Goal: Task Accomplishment & Management: Manage account settings

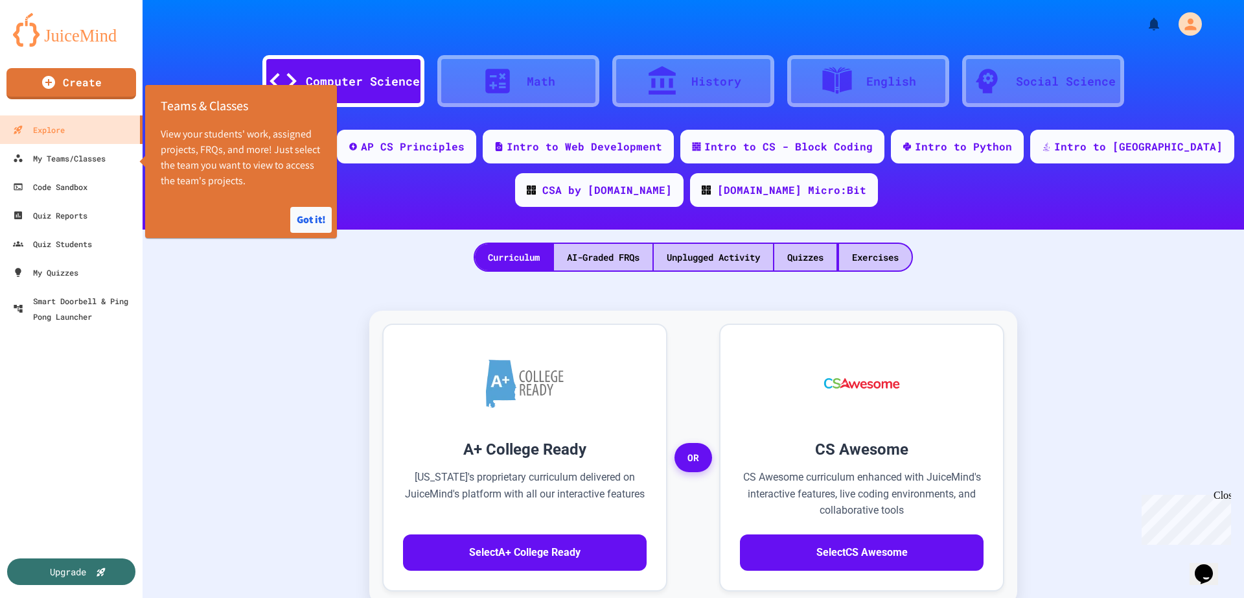
click at [301, 221] on button "Got it!" at bounding box center [310, 220] width 41 height 26
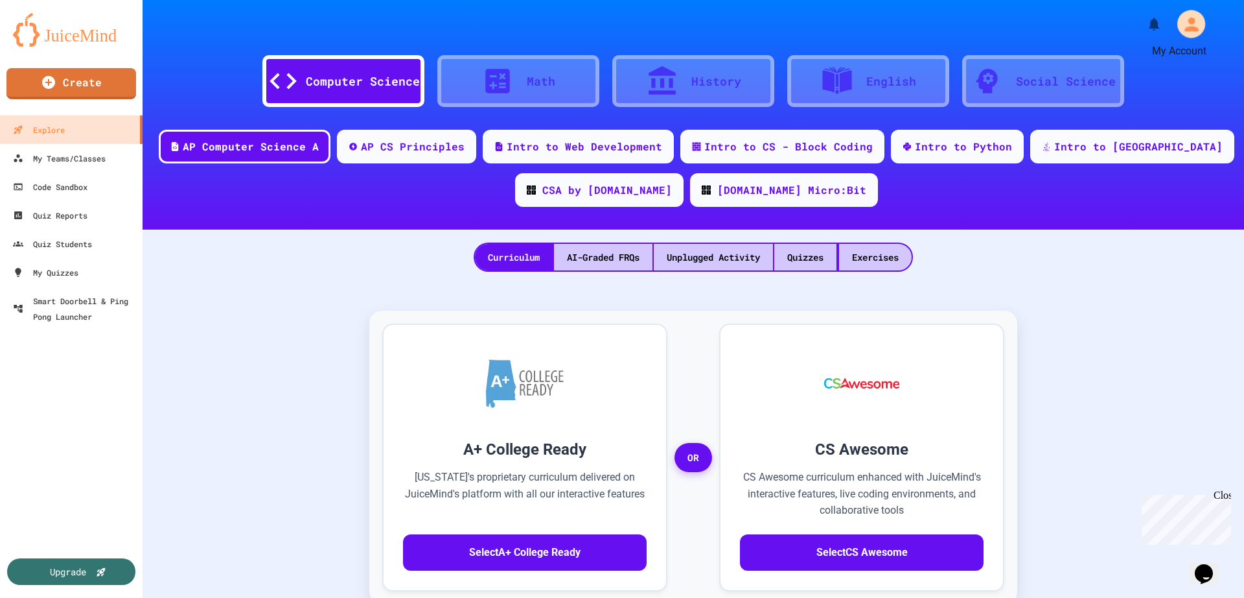
click at [1181, 30] on icon "My Account" at bounding box center [1191, 24] width 21 height 21
click at [340, 597] on div at bounding box center [622, 598] width 1244 height 0
click at [76, 161] on div "My Teams/Classes" at bounding box center [58, 158] width 95 height 16
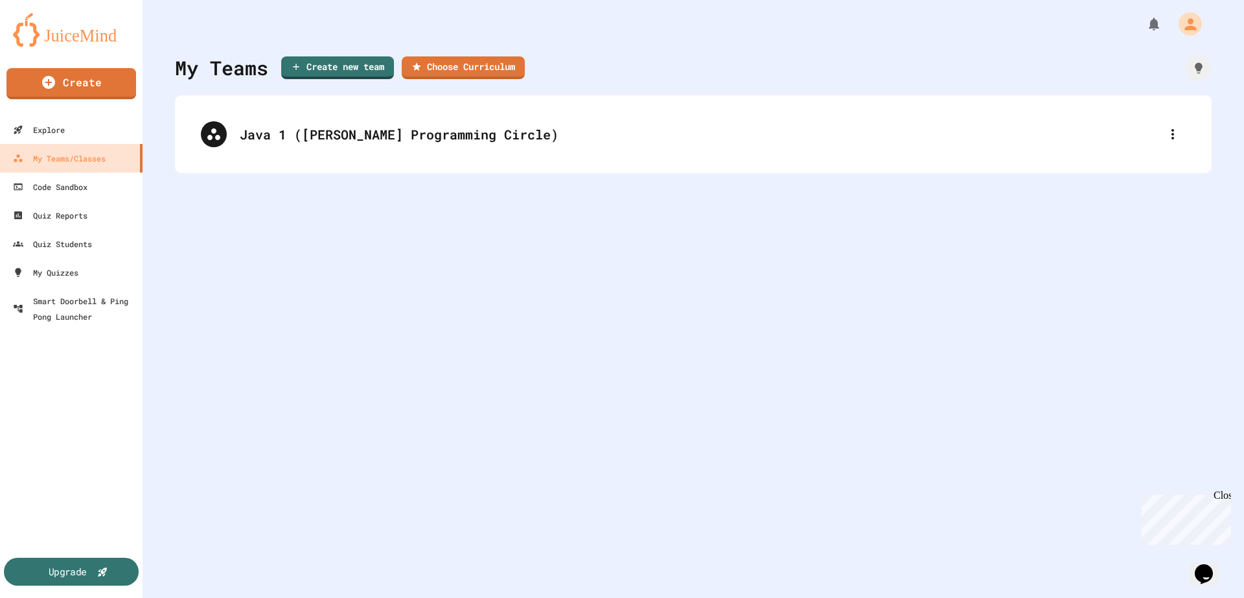
click at [86, 570] on div "Upgrade" at bounding box center [68, 571] width 38 height 14
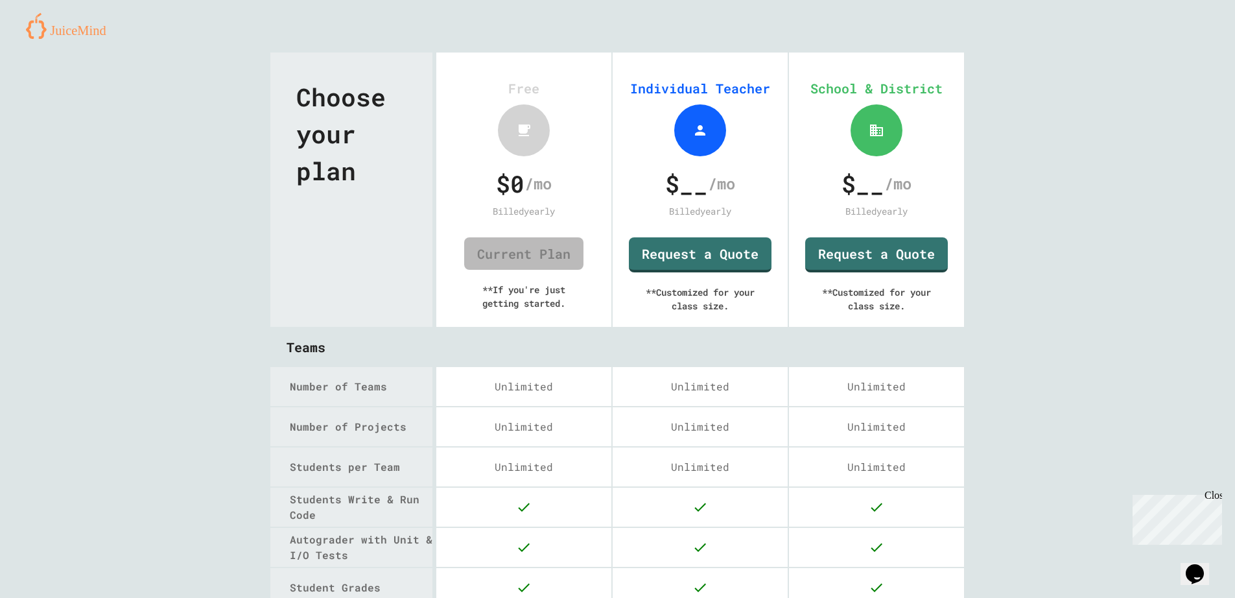
click at [1214, 500] on div "Close" at bounding box center [1212, 497] width 16 height 16
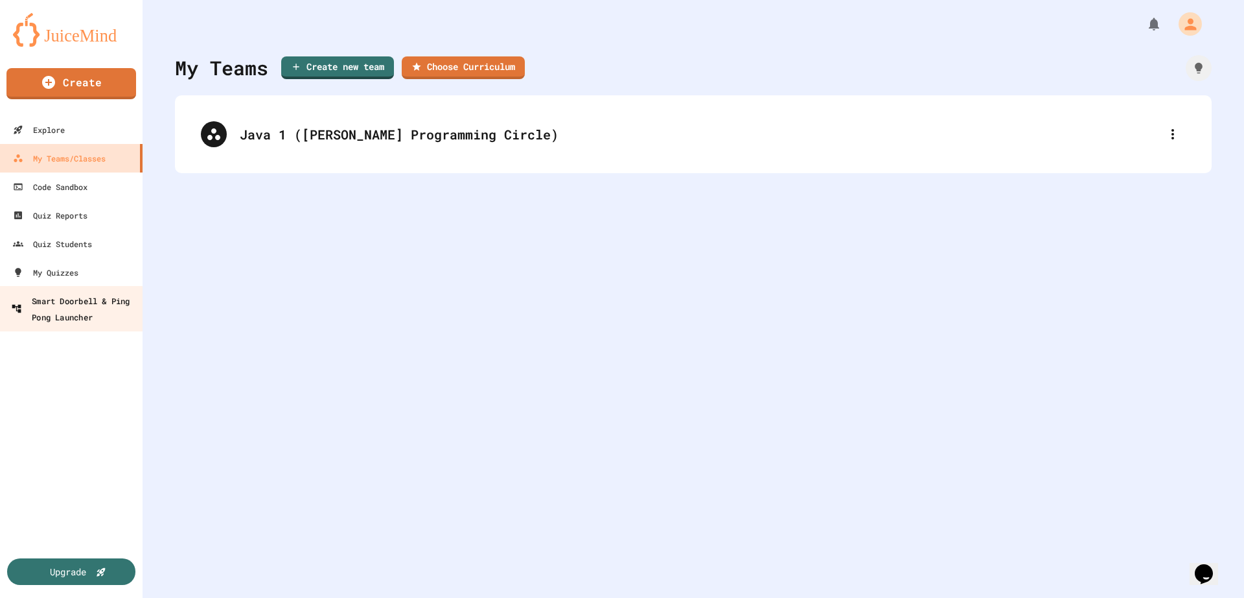
click at [67, 321] on div "Smart Doorbell & Ping Pong Launcher" at bounding box center [75, 308] width 128 height 32
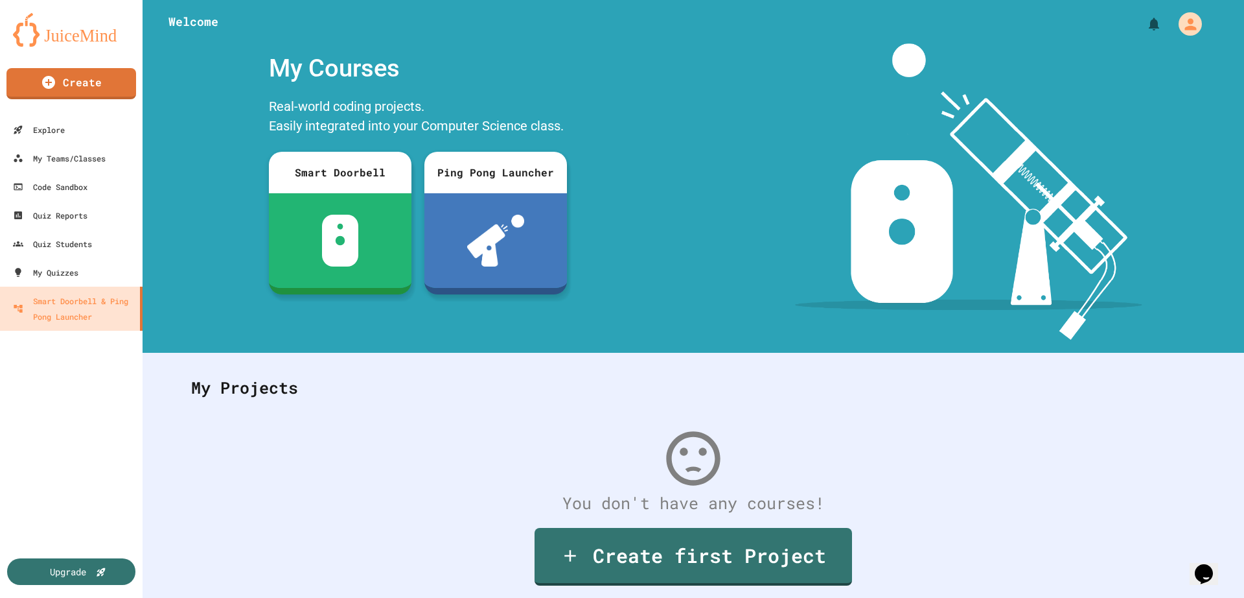
click at [769, 148] on div at bounding box center [968, 191] width 551 height 296
click at [67, 161] on div "My Teams/Classes" at bounding box center [58, 158] width 95 height 16
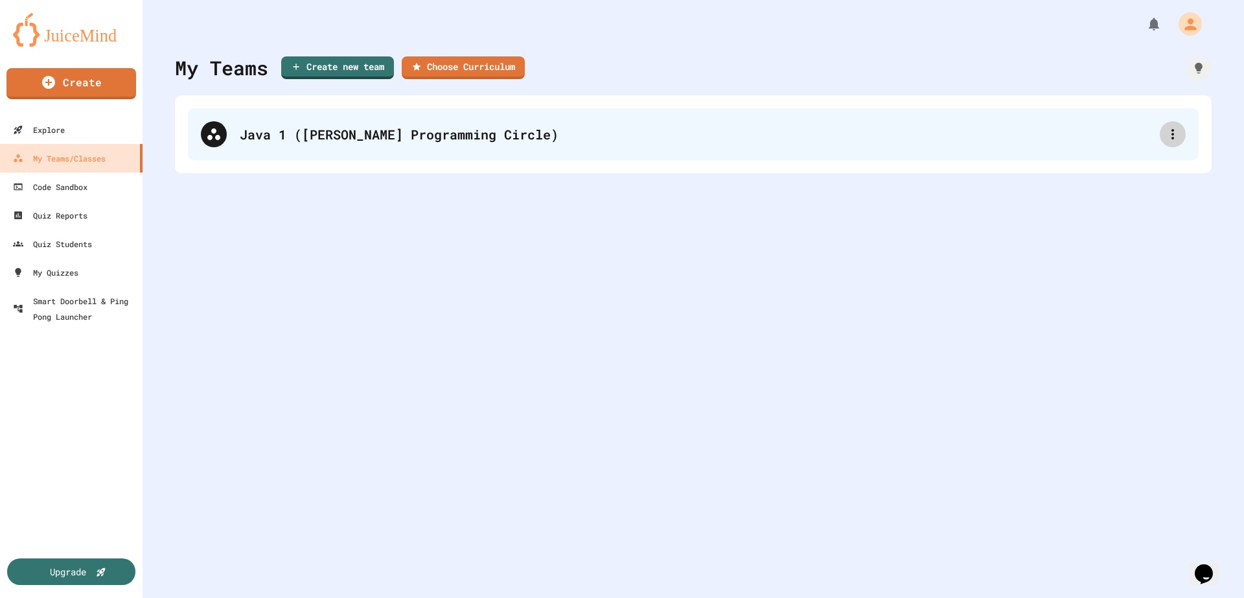
click at [1160, 132] on div at bounding box center [1173, 134] width 26 height 26
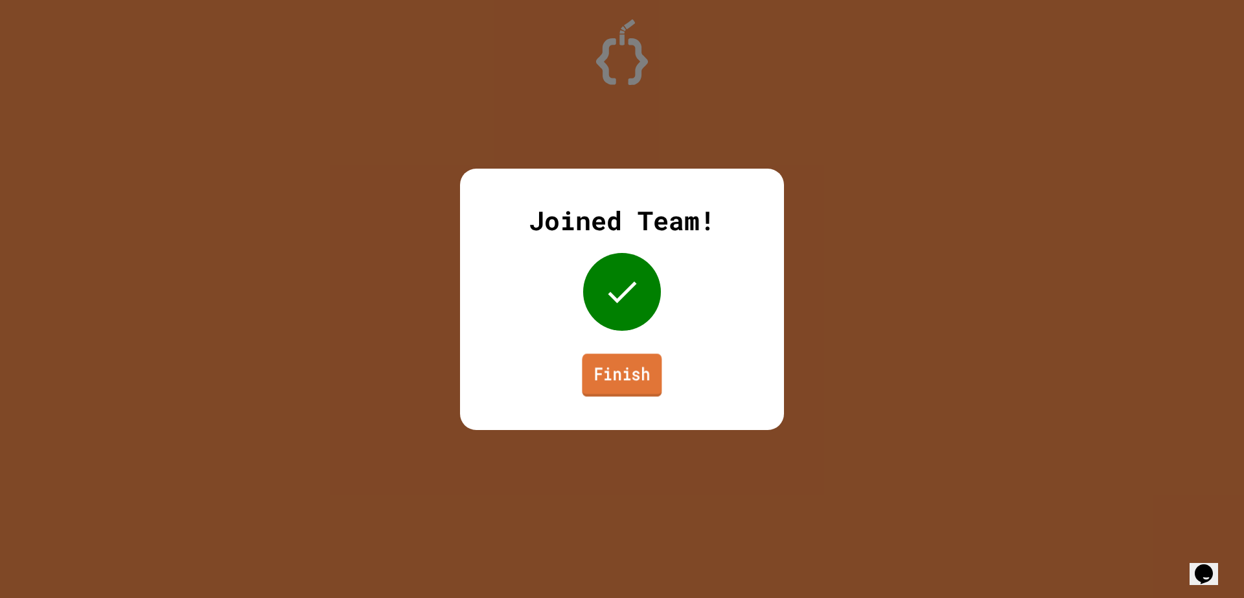
click at [639, 367] on link "Finish" at bounding box center [622, 374] width 80 height 43
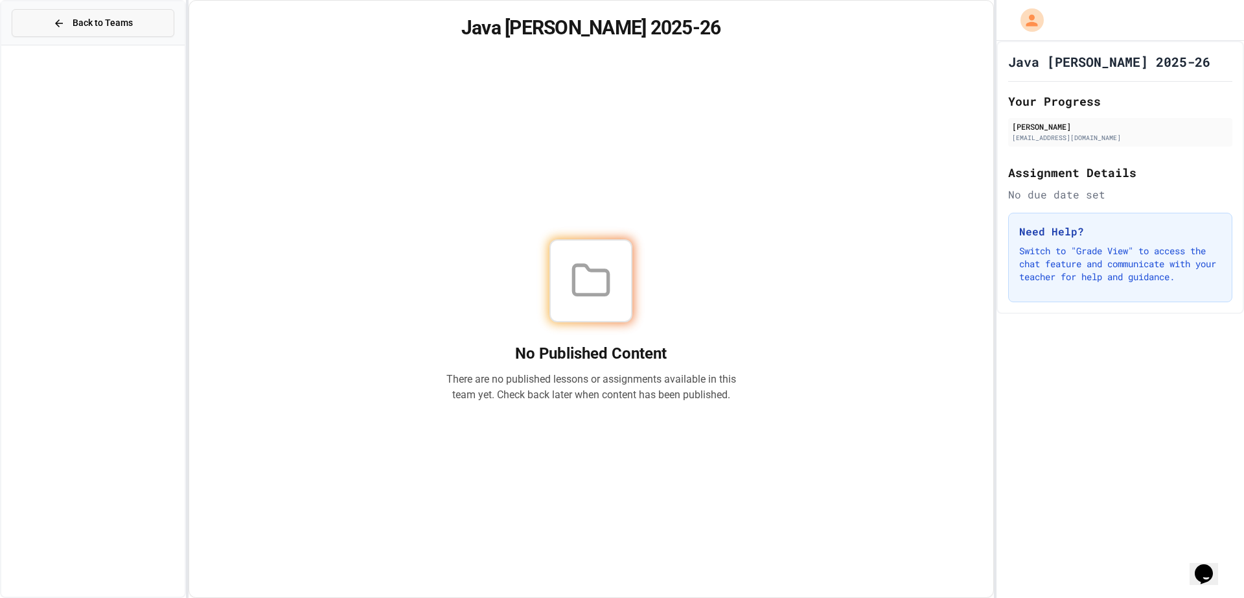
click at [83, 25] on span "Back to Teams" at bounding box center [103, 23] width 60 height 14
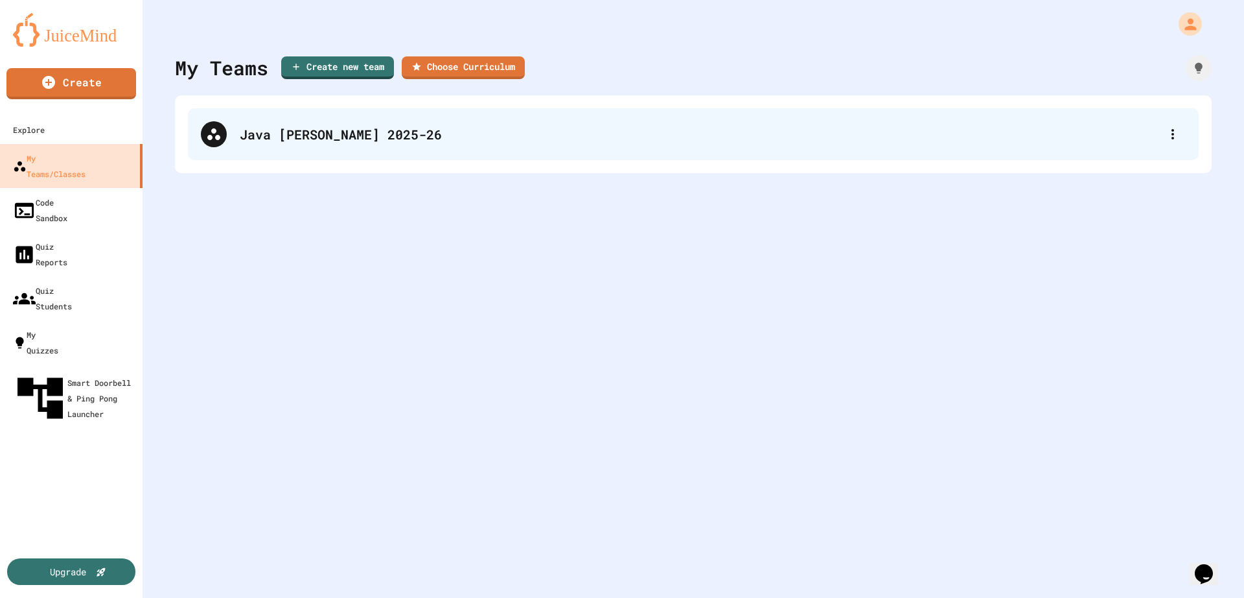
click at [316, 144] on div "Java [PERSON_NAME] 2025-26" at bounding box center [693, 134] width 1011 height 52
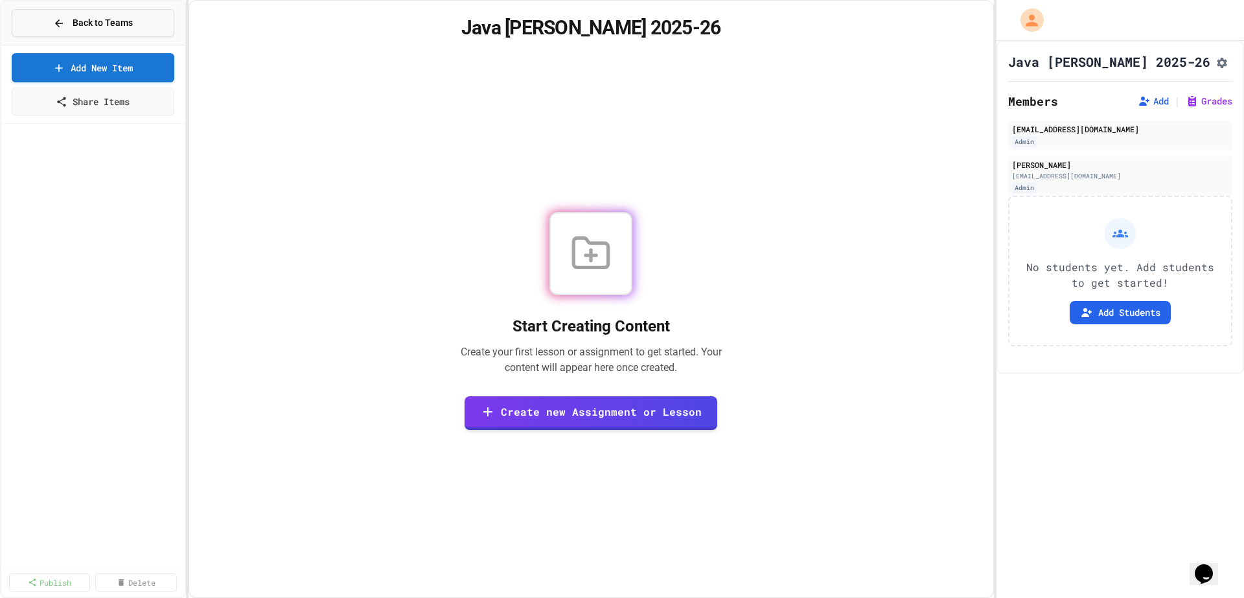
click at [99, 19] on span "Back to Teams" at bounding box center [103, 23] width 60 height 14
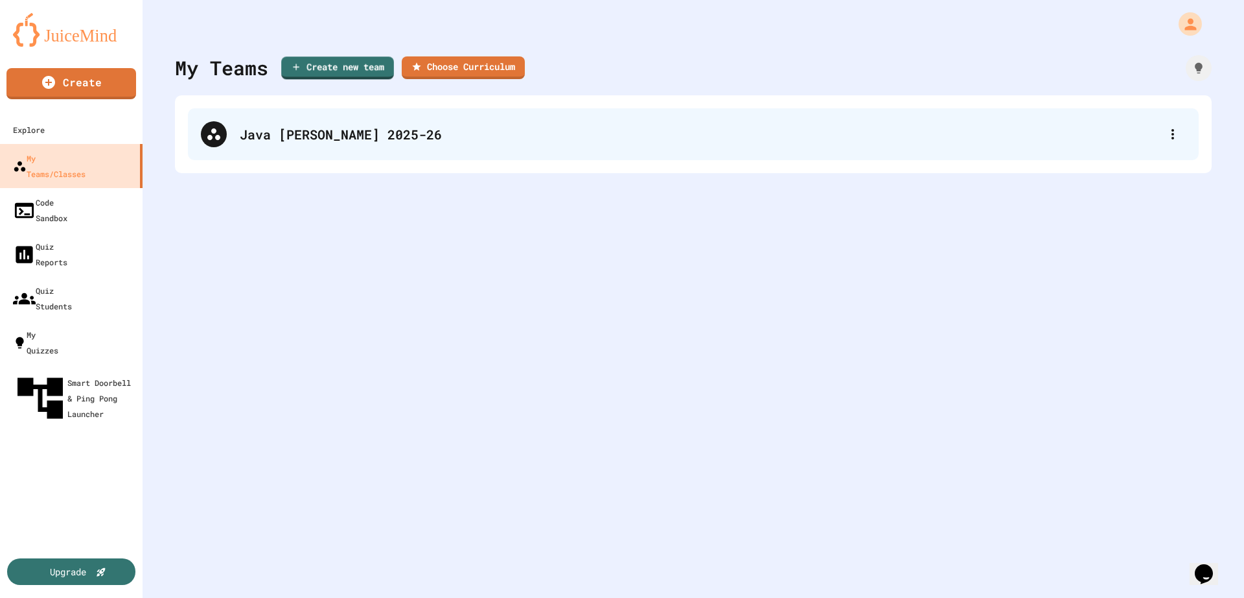
click at [415, 139] on div "Java [PERSON_NAME] 2025-26" at bounding box center [700, 133] width 920 height 19
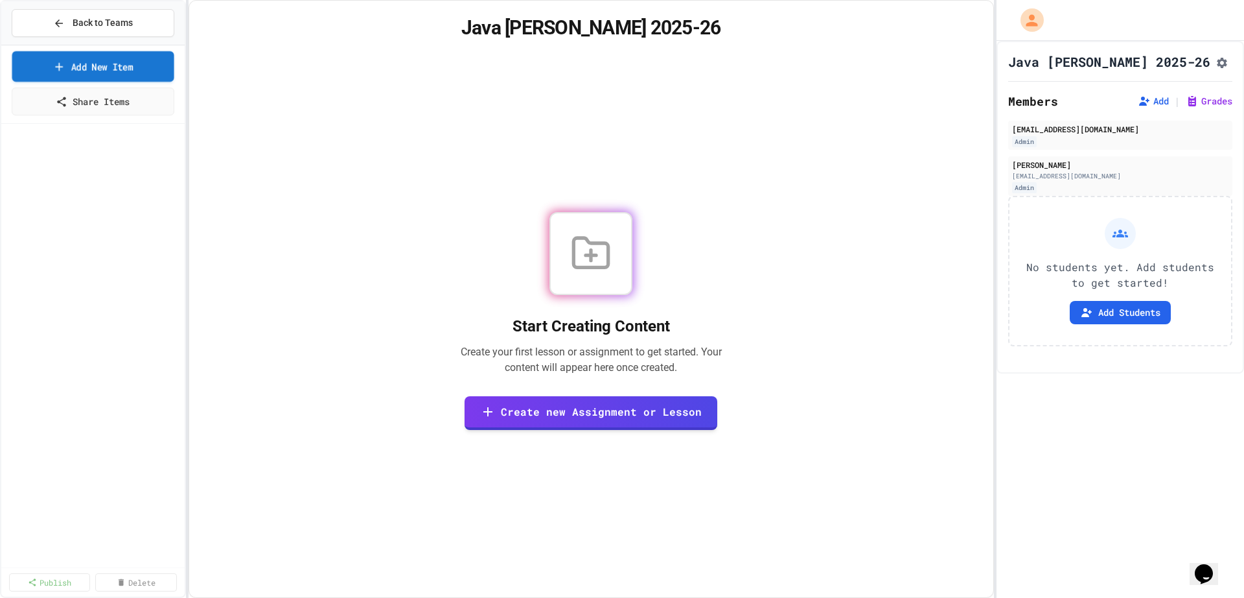
click at [132, 72] on link "Add New Item" at bounding box center [93, 66] width 162 height 30
select select "**********"
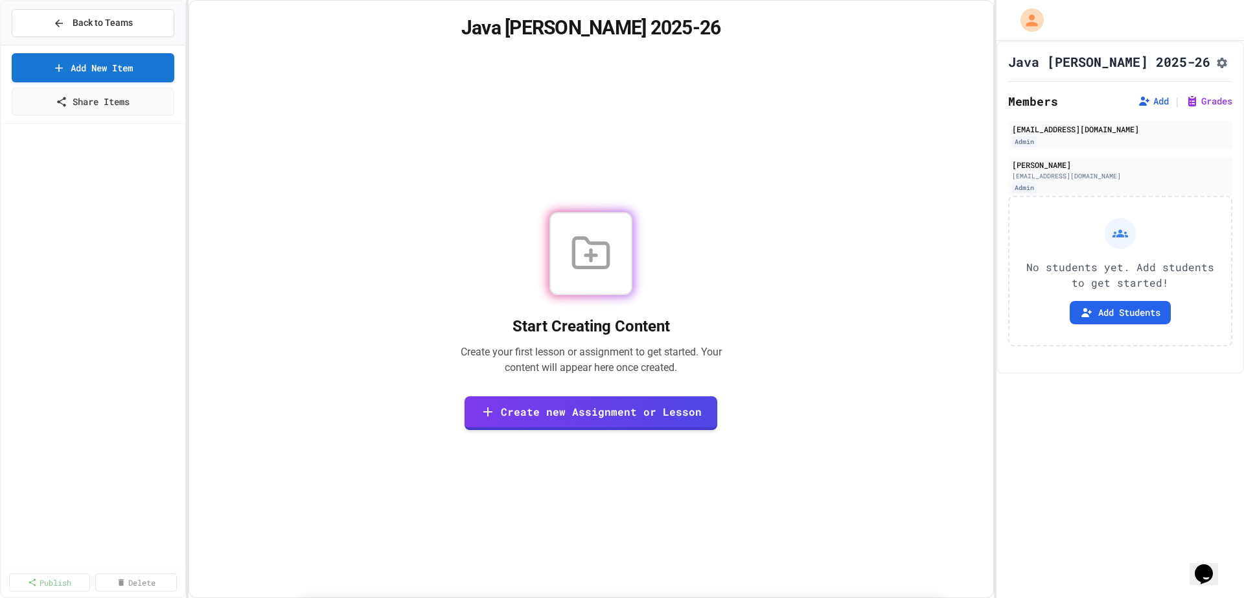
drag, startPoint x: 631, startPoint y: 264, endPoint x: 617, endPoint y: 216, distance: 50.0
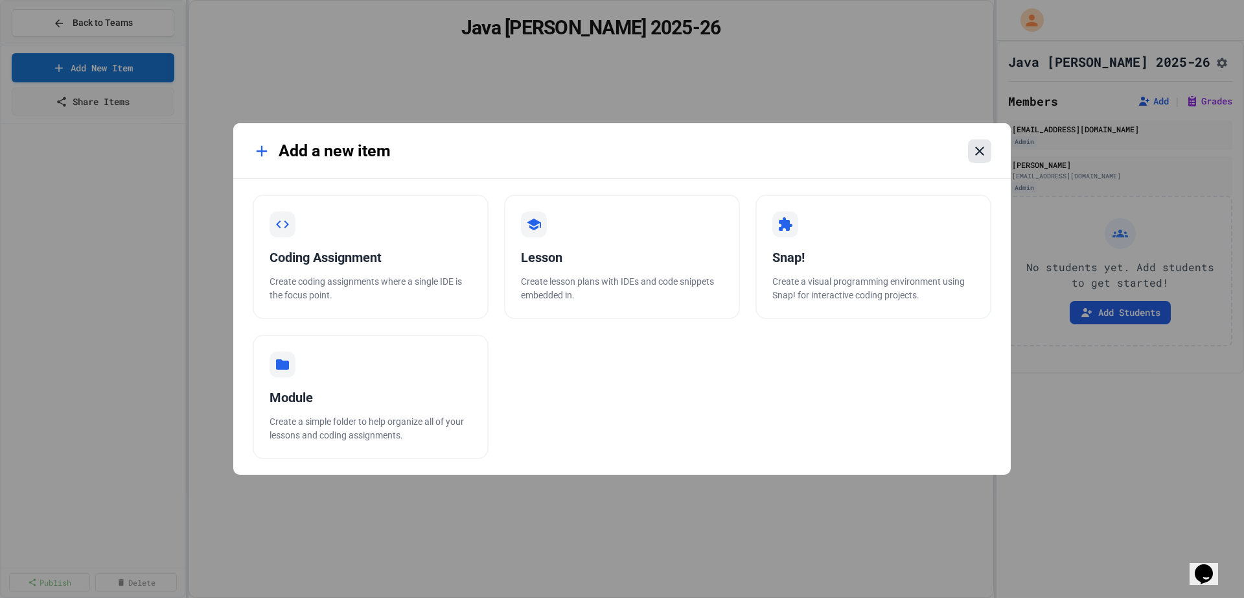
click at [975, 156] on icon at bounding box center [980, 151] width 16 height 16
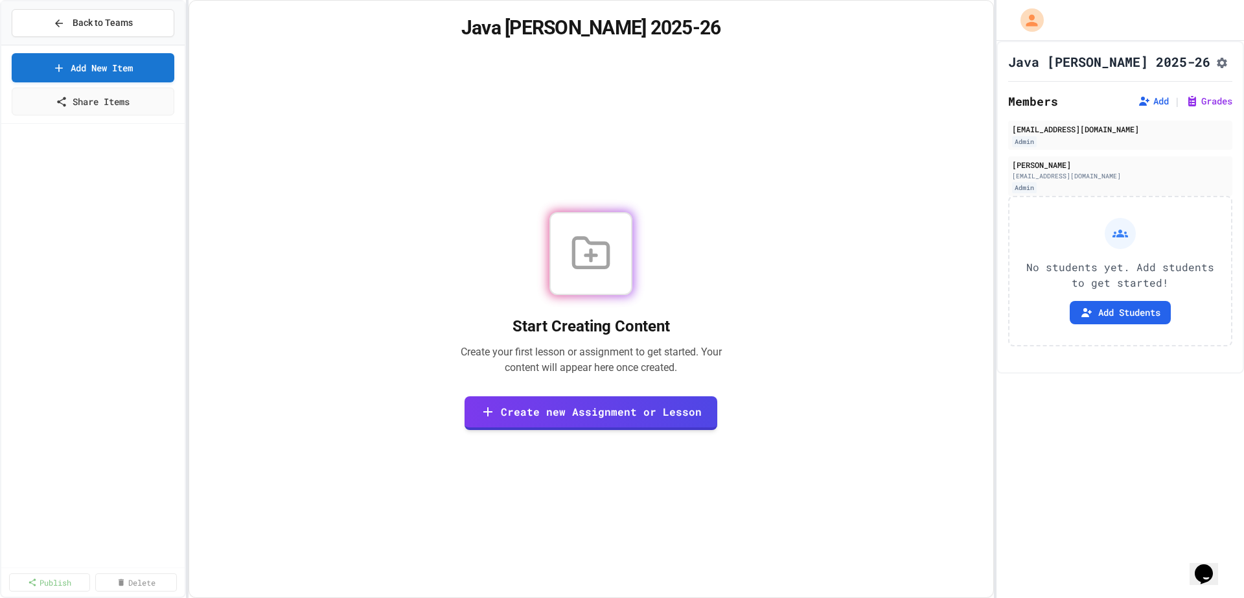
click at [1217, 66] on icon "Assignment Settings" at bounding box center [1222, 63] width 10 height 10
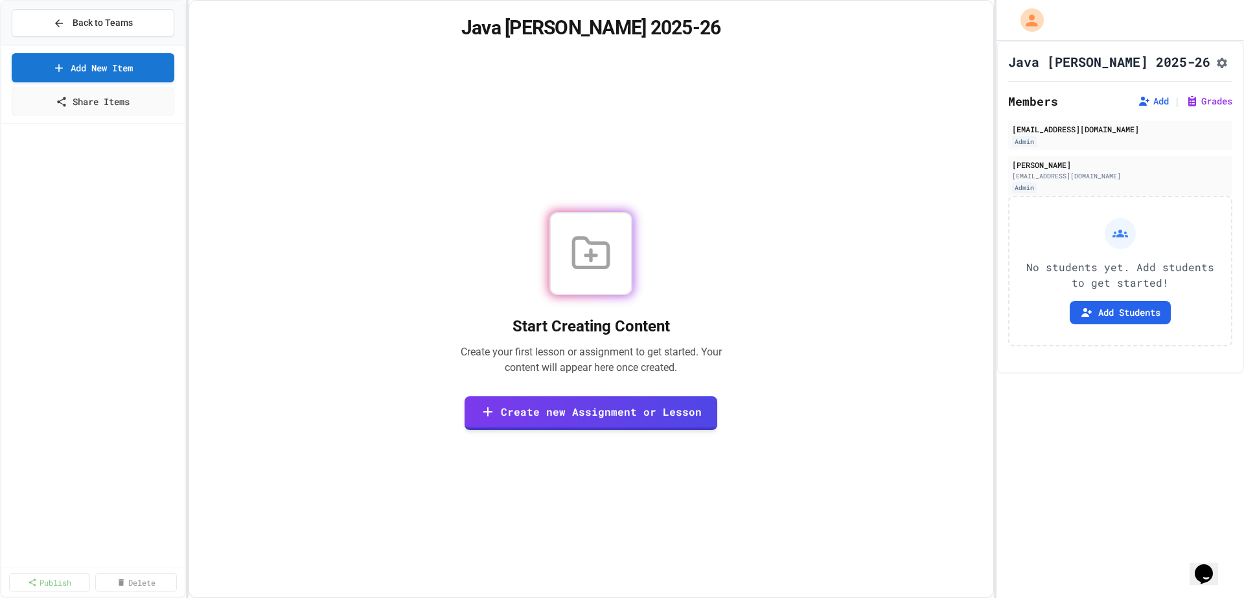
click at [266, 176] on div "Start Creating Content Create your first lesson or assignment to get started. Y…" at bounding box center [591, 320] width 773 height 521
click at [102, 18] on span "Back to Teams" at bounding box center [103, 23] width 60 height 14
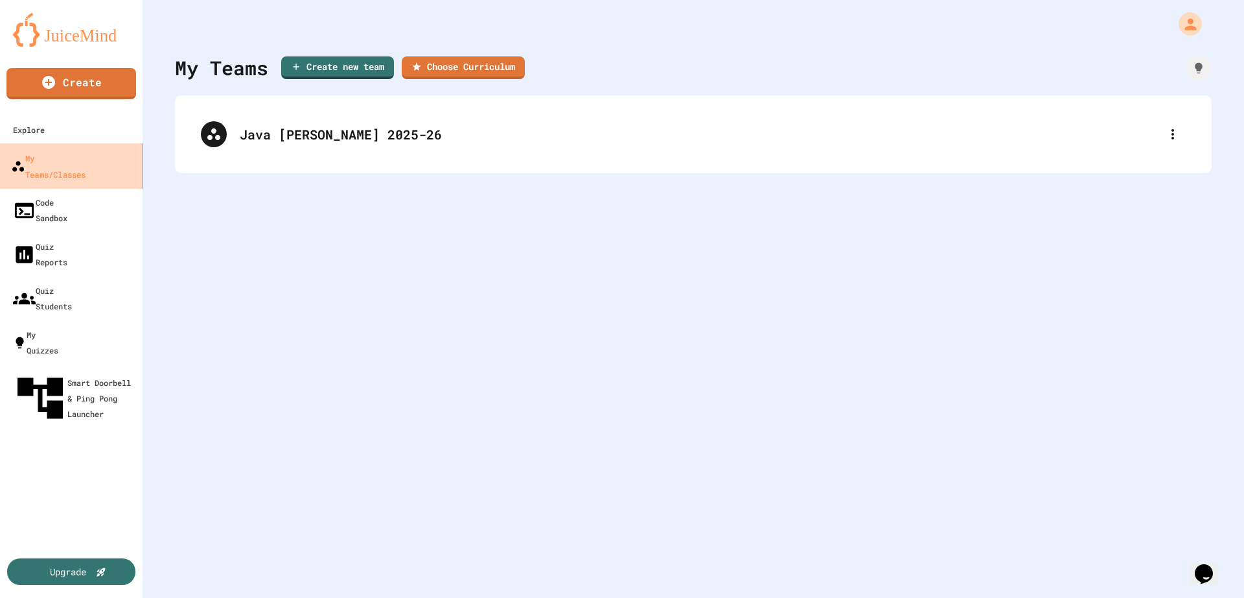
click at [86, 160] on div "My Teams/Classes" at bounding box center [48, 166] width 75 height 32
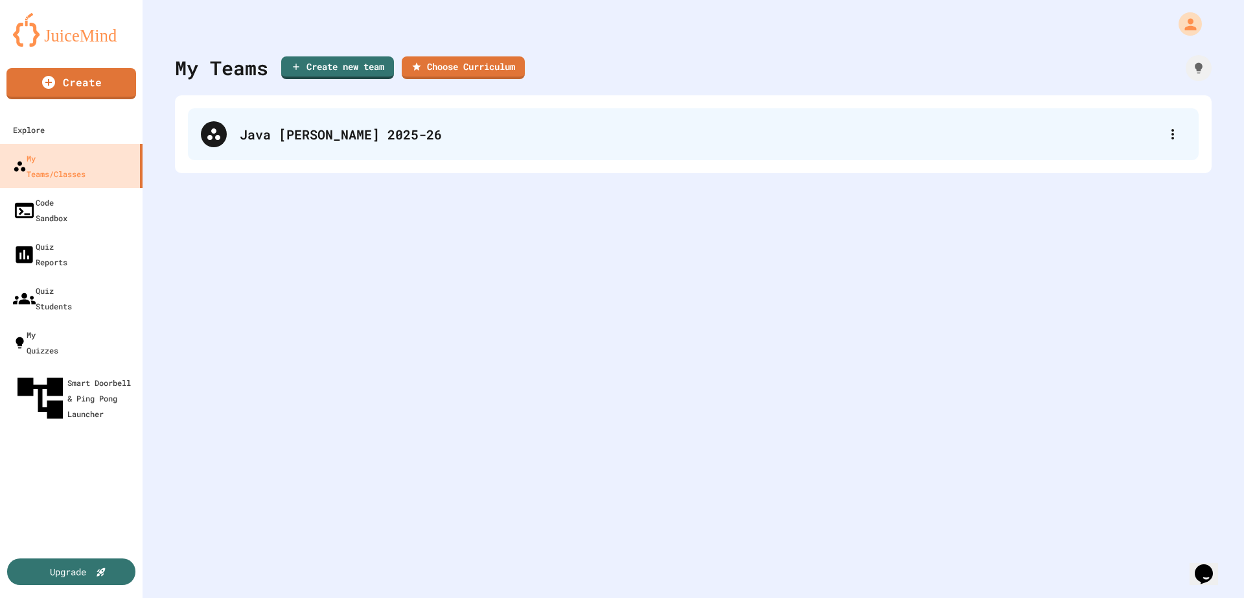
click at [331, 130] on div "Java [PERSON_NAME] 2025-26" at bounding box center [700, 133] width 920 height 19
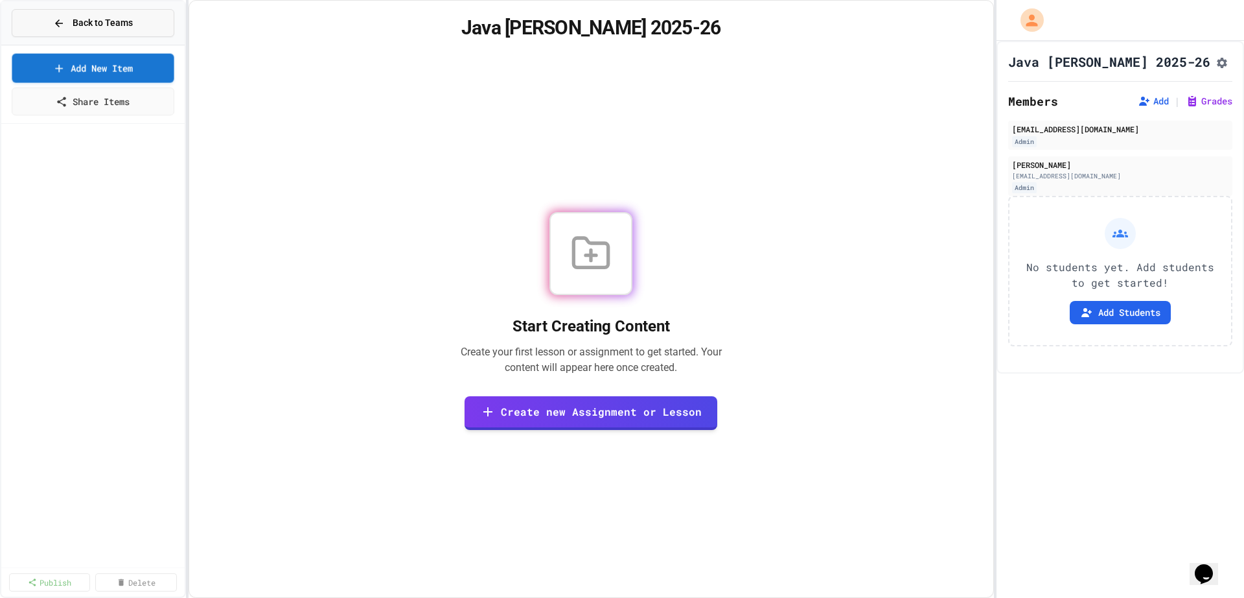
click at [121, 29] on span "Back to Teams" at bounding box center [103, 23] width 60 height 14
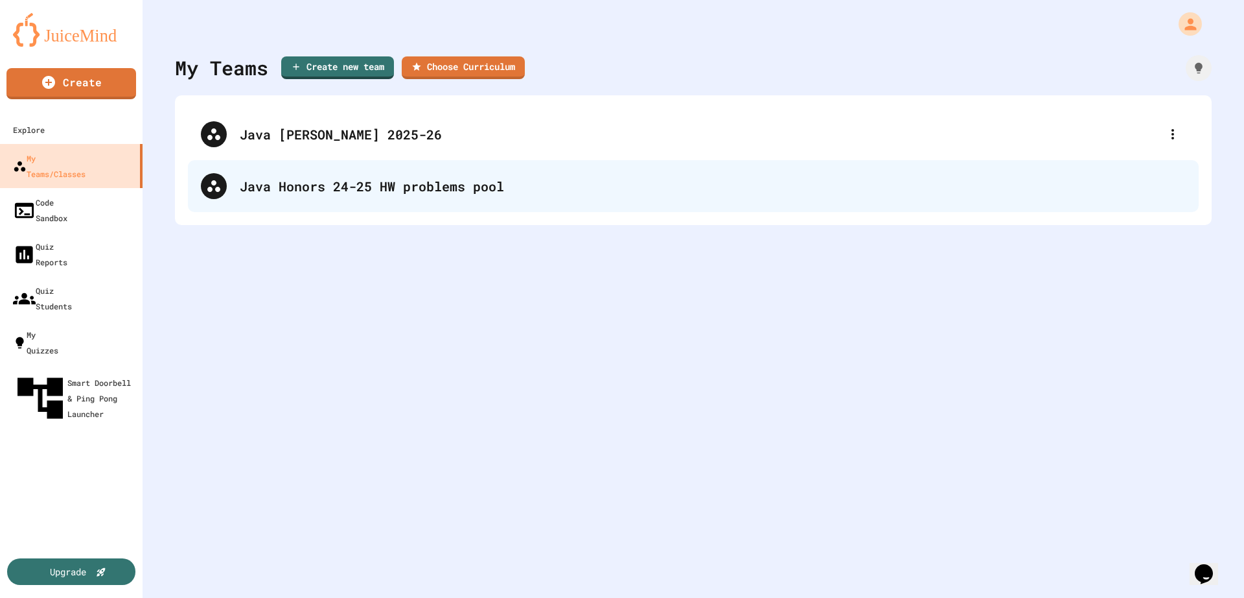
click at [446, 180] on div "Java Honors 24-25 HW problems pool" at bounding box center [713, 185] width 946 height 19
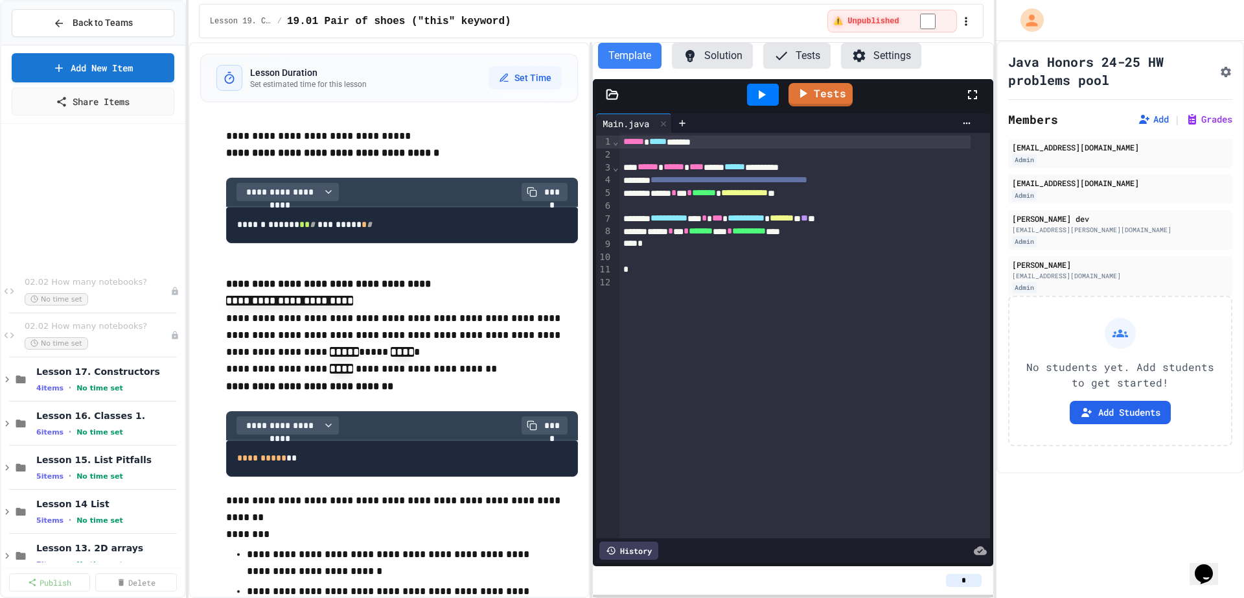
scroll to position [640, 0]
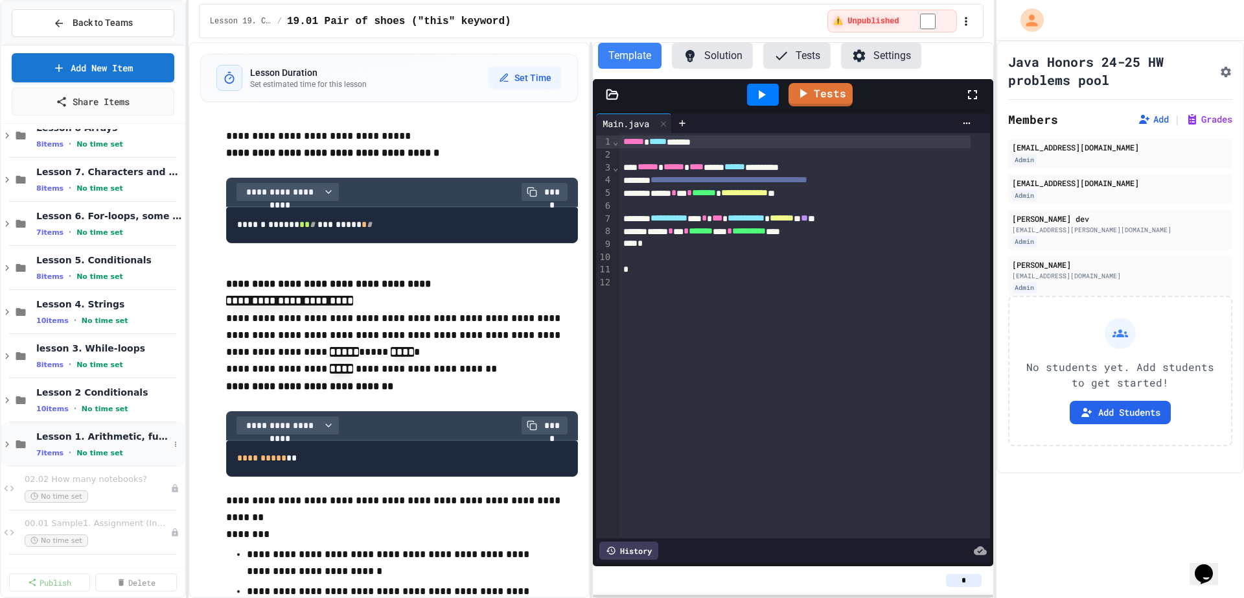
click at [5, 444] on icon at bounding box center [7, 444] width 12 height 12
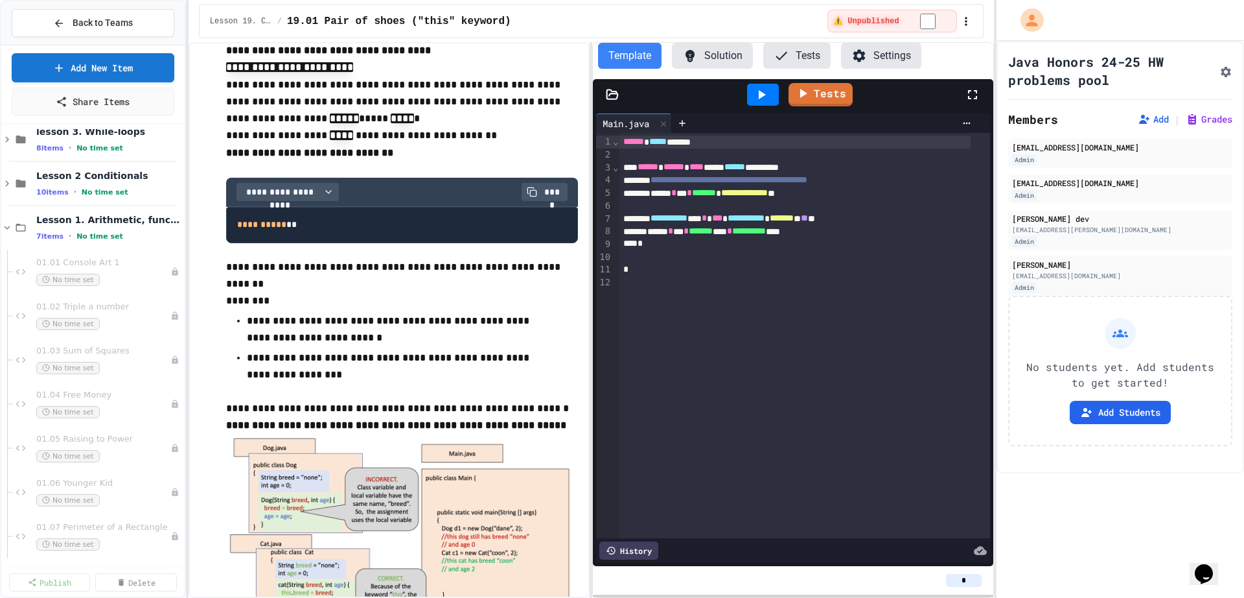
scroll to position [800, 0]
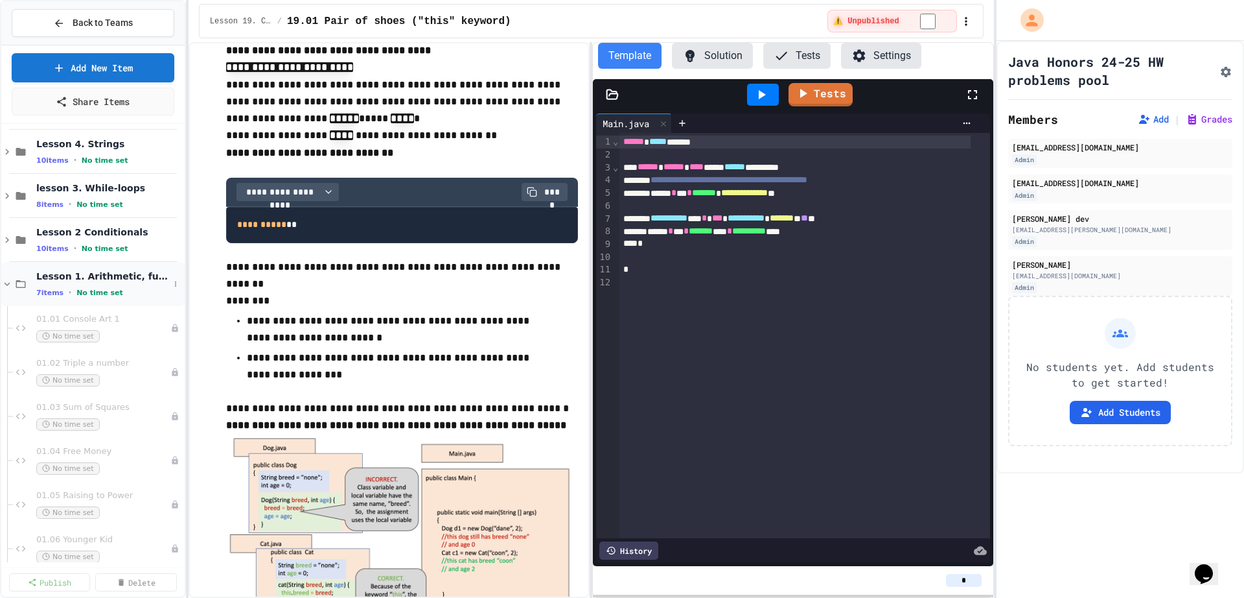
click at [8, 288] on icon at bounding box center [7, 284] width 12 height 12
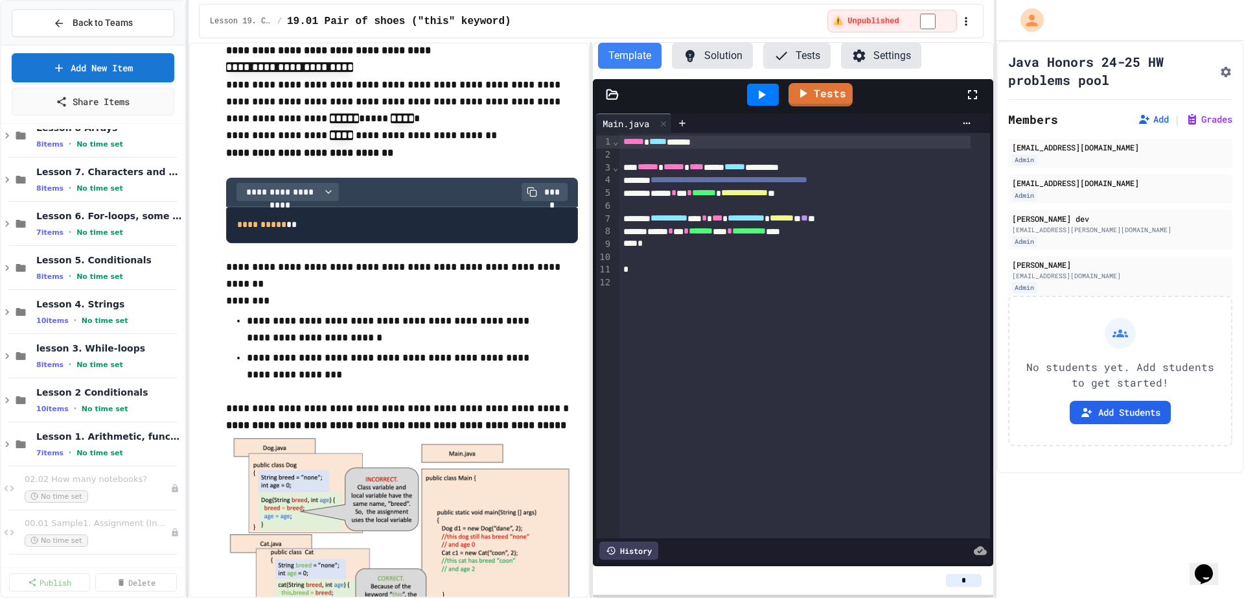
scroll to position [640, 0]
click at [169, 449] on button at bounding box center [175, 443] width 13 height 13
click at [64, 435] on div at bounding box center [622, 299] width 1244 height 598
drag, startPoint x: 176, startPoint y: 421, endPoint x: 178, endPoint y: 429, distance: 8.5
click at [178, 429] on div at bounding box center [622, 299] width 1244 height 598
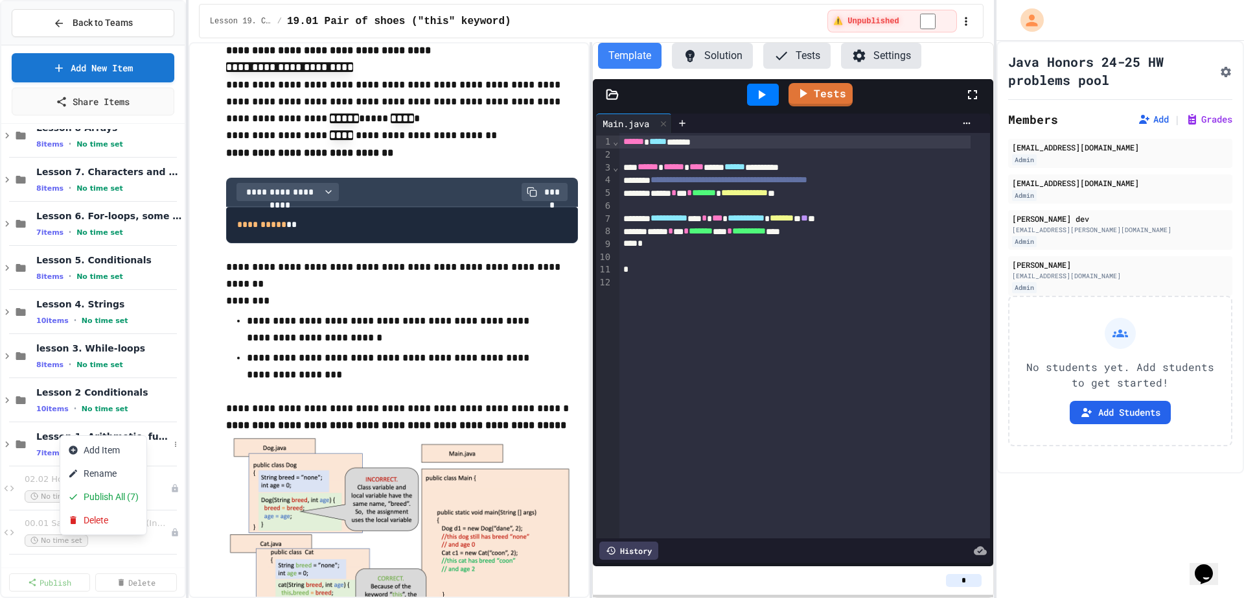
drag, startPoint x: 58, startPoint y: 435, endPoint x: 36, endPoint y: 433, distance: 21.5
click at [36, 433] on div at bounding box center [622, 299] width 1244 height 598
click at [7, 448] on icon at bounding box center [7, 444] width 12 height 12
click at [172, 443] on icon at bounding box center [176, 444] width 8 height 8
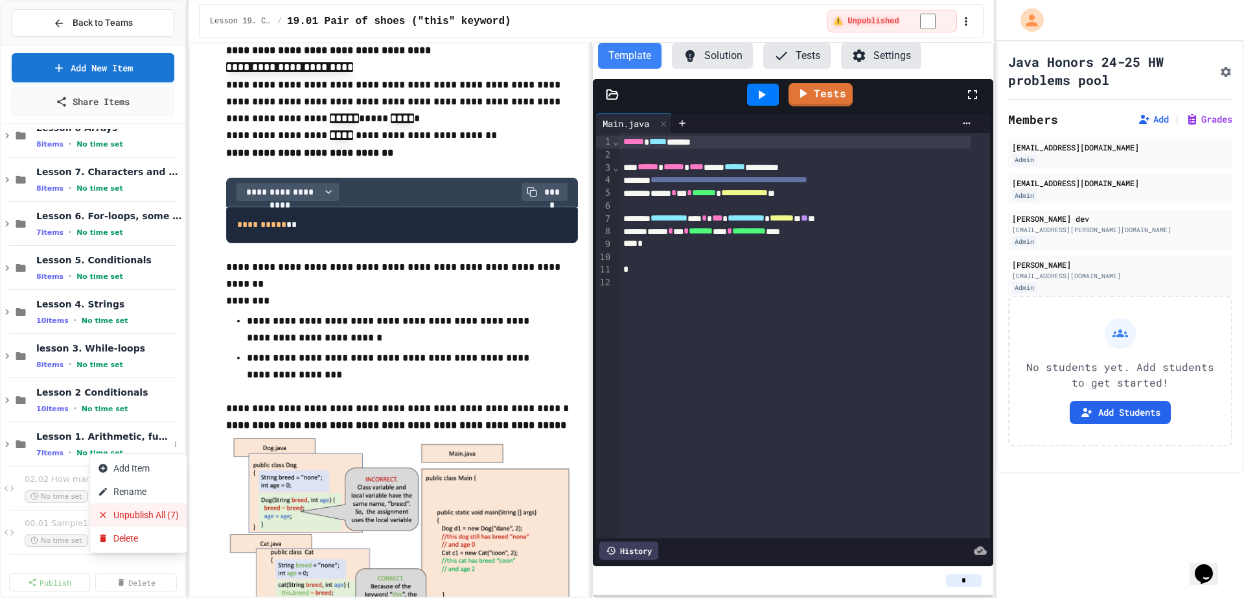
click at [136, 520] on button "Unpublish All (7)" at bounding box center [138, 514] width 97 height 23
click at [4, 446] on icon at bounding box center [7, 444] width 12 height 12
click at [69, 437] on span "Lesson 1. Arithmetic, functions" at bounding box center [102, 436] width 133 height 12
click at [101, 108] on link "Share Items" at bounding box center [92, 100] width 163 height 29
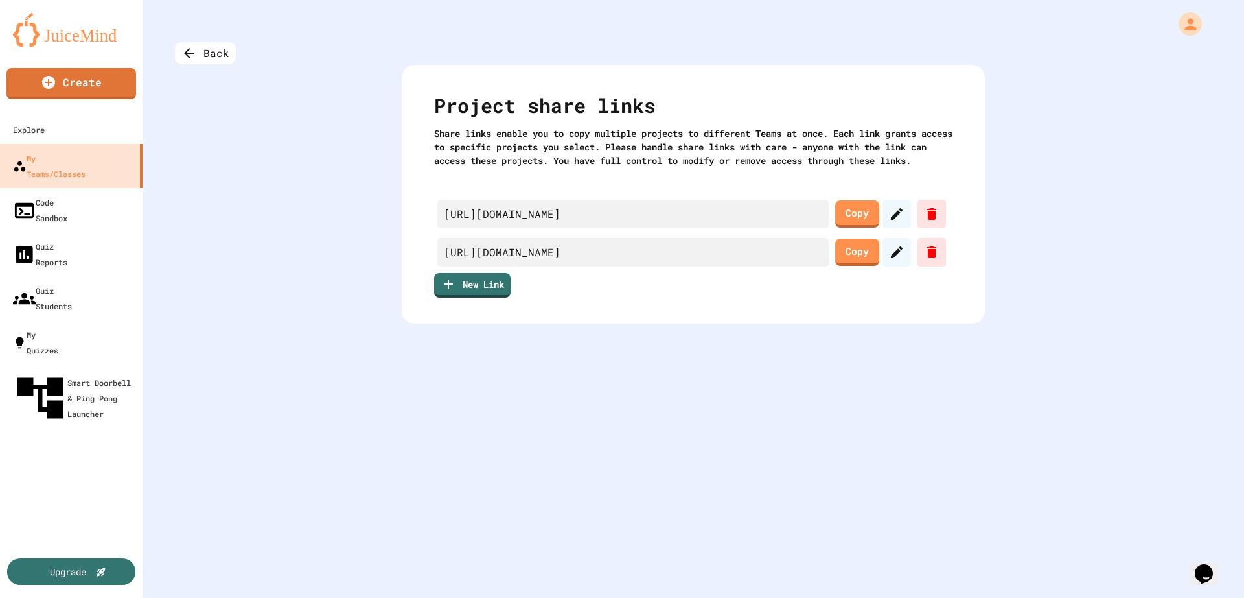
scroll to position [0, 57]
click at [897, 222] on icon at bounding box center [897, 214] width 16 height 16
click at [893, 222] on icon at bounding box center [897, 214] width 16 height 16
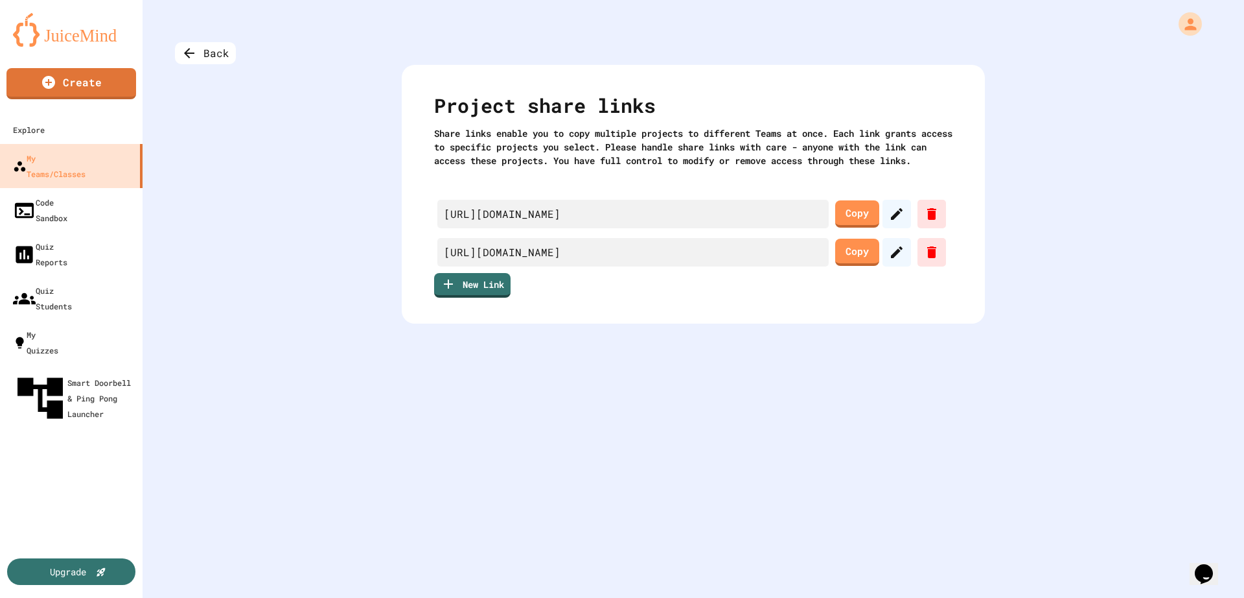
scroll to position [700, 0]
drag, startPoint x: 855, startPoint y: 191, endPoint x: 862, endPoint y: 226, distance: 35.7
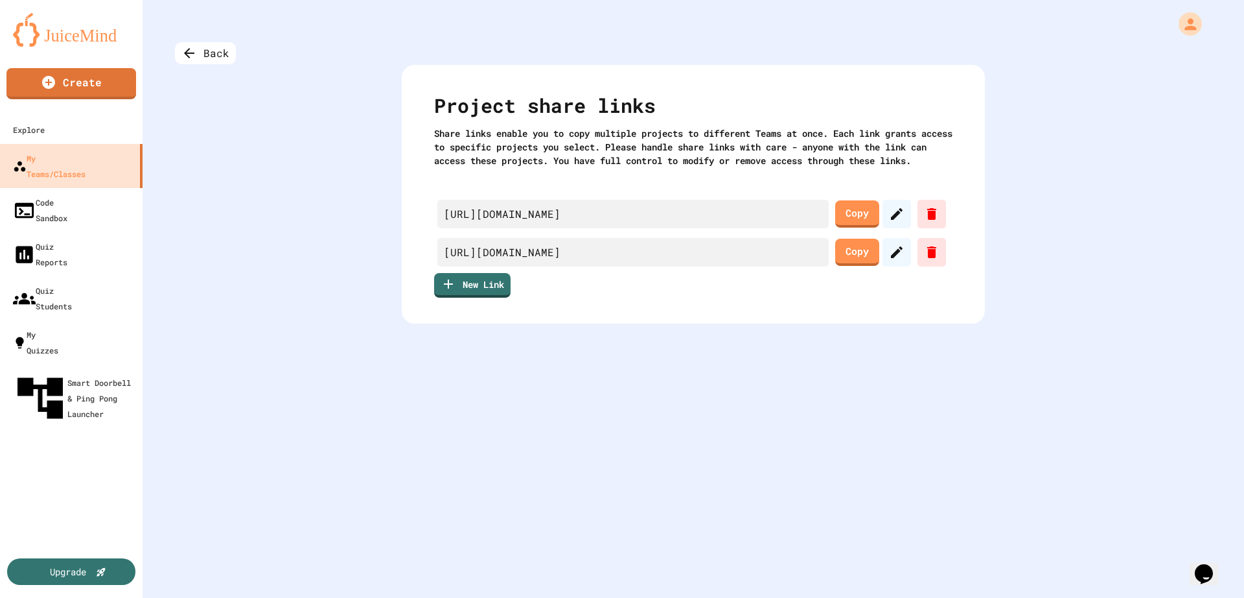
scroll to position [0, 0]
click at [889, 222] on icon at bounding box center [897, 214] width 16 height 16
click at [854, 225] on link "Copy" at bounding box center [857, 212] width 45 height 29
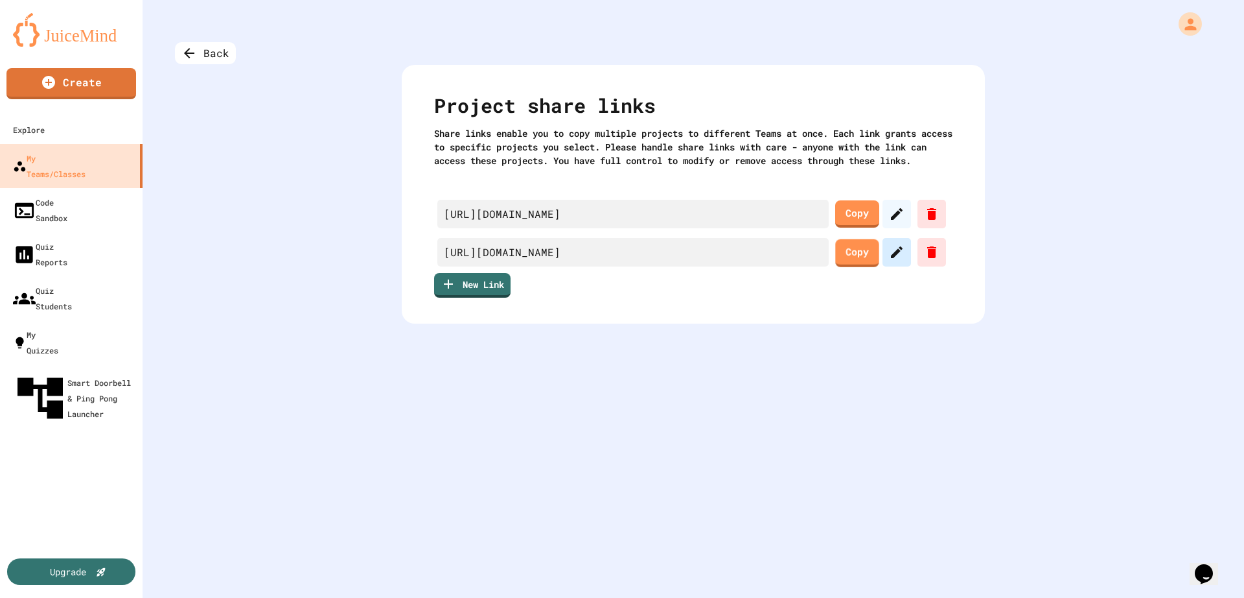
click at [889, 260] on icon at bounding box center [897, 252] width 16 height 16
click at [41, 128] on div "Explore" at bounding box center [27, 130] width 32 height 16
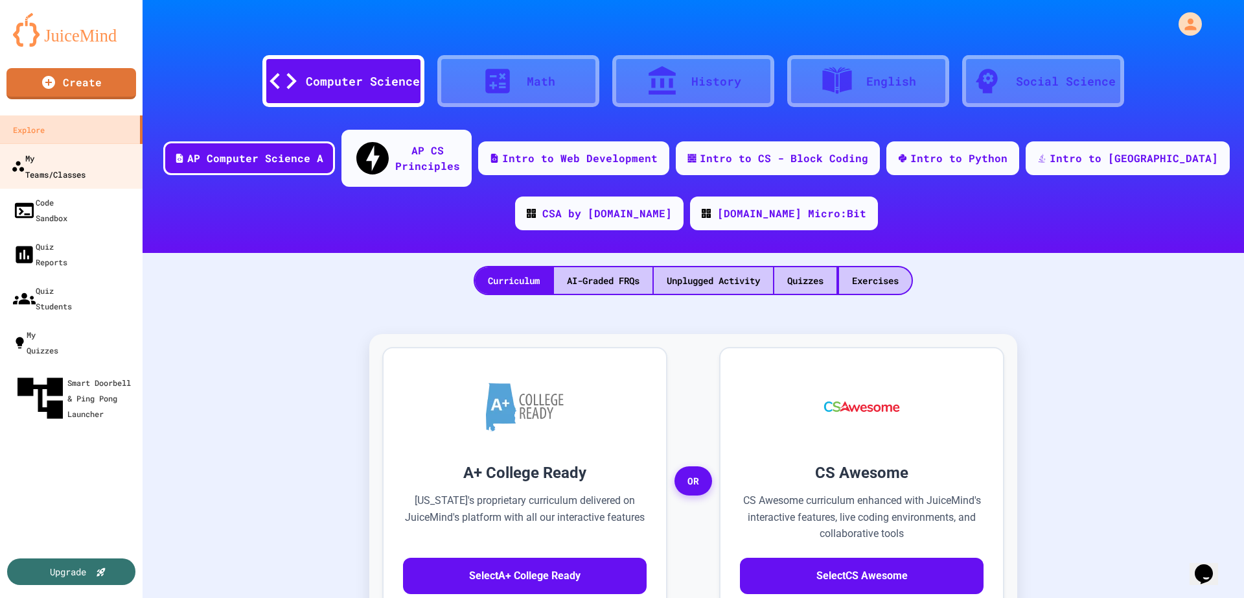
click at [64, 160] on div "My Teams/Classes" at bounding box center [48, 166] width 75 height 32
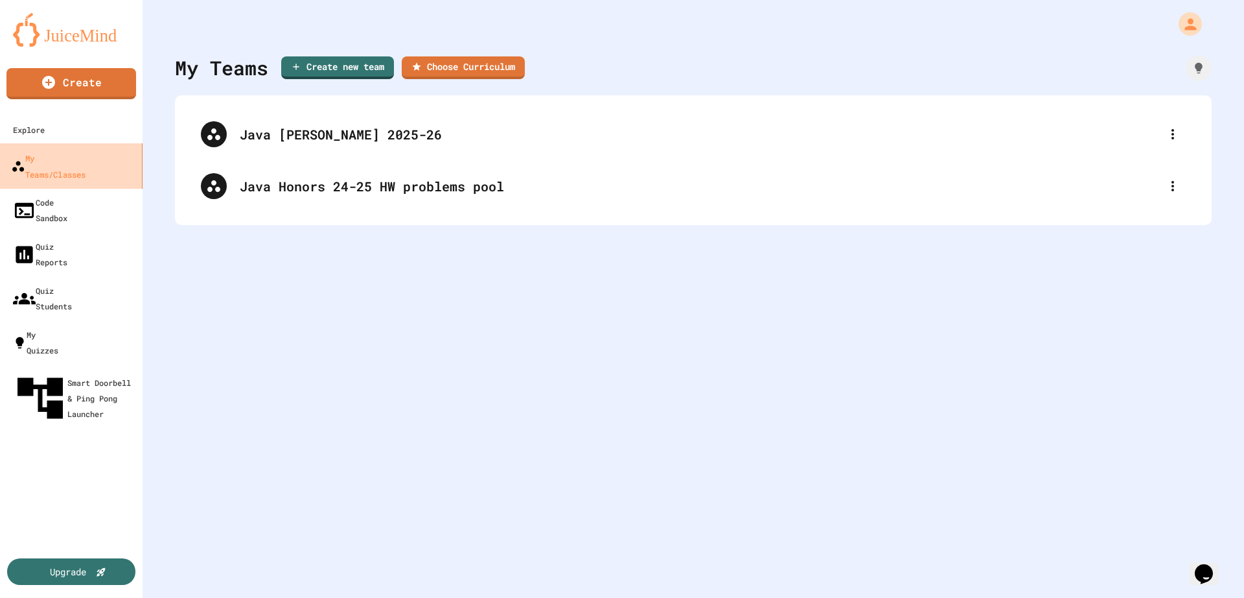
click at [96, 148] on link "My Teams/Classes" at bounding box center [71, 165] width 147 height 45
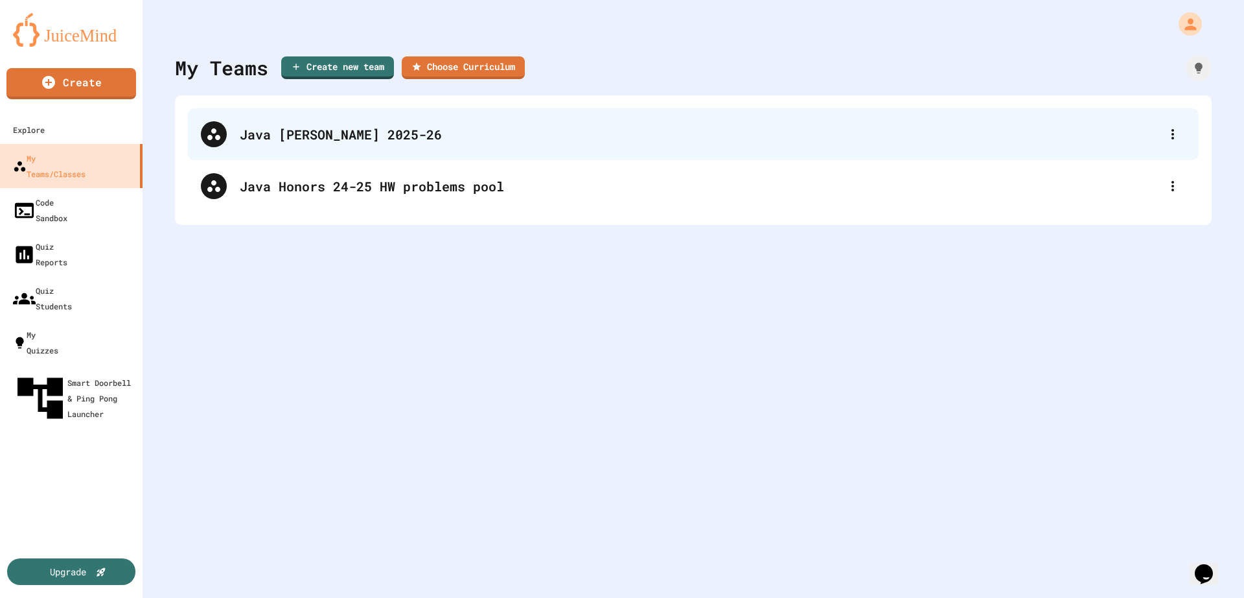
click at [375, 135] on div "Java [PERSON_NAME] 2025-26" at bounding box center [700, 133] width 920 height 19
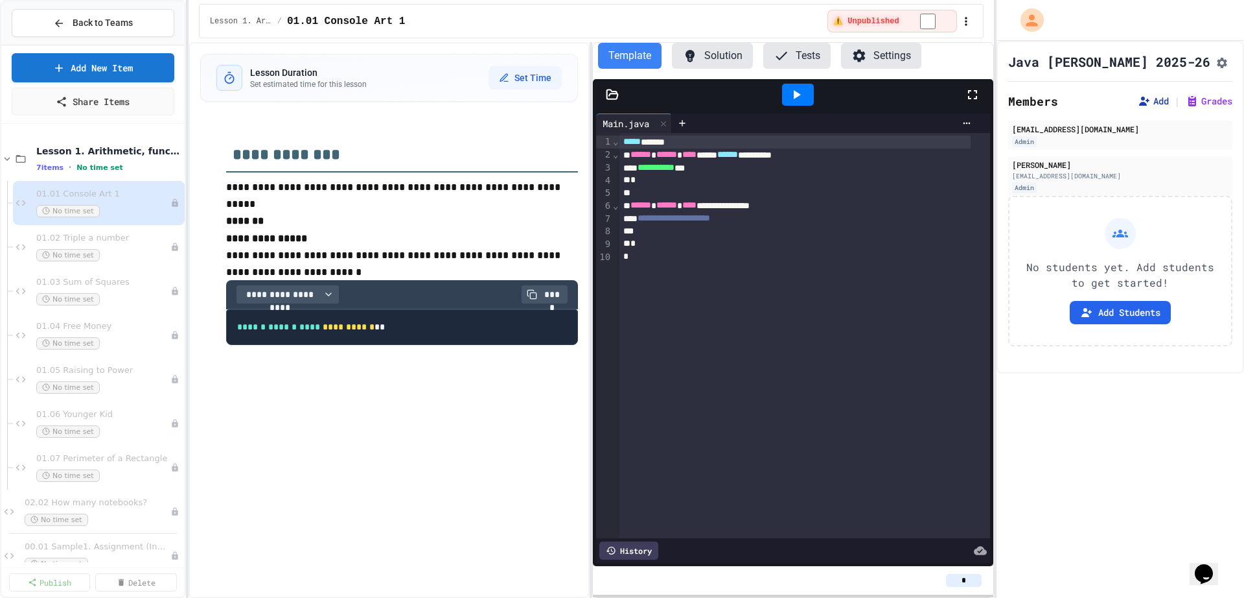
click at [1144, 102] on button "Add" at bounding box center [1153, 101] width 31 height 13
click at [6, 159] on icon at bounding box center [8, 159] width 6 height 4
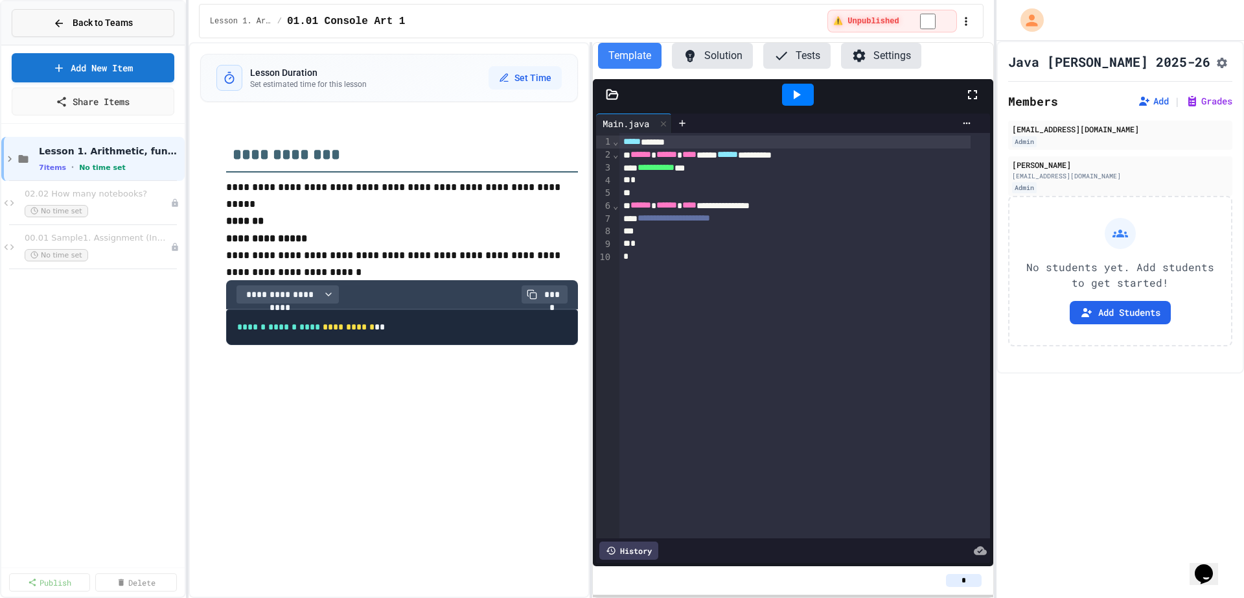
click at [98, 25] on span "Back to Teams" at bounding box center [103, 23] width 60 height 14
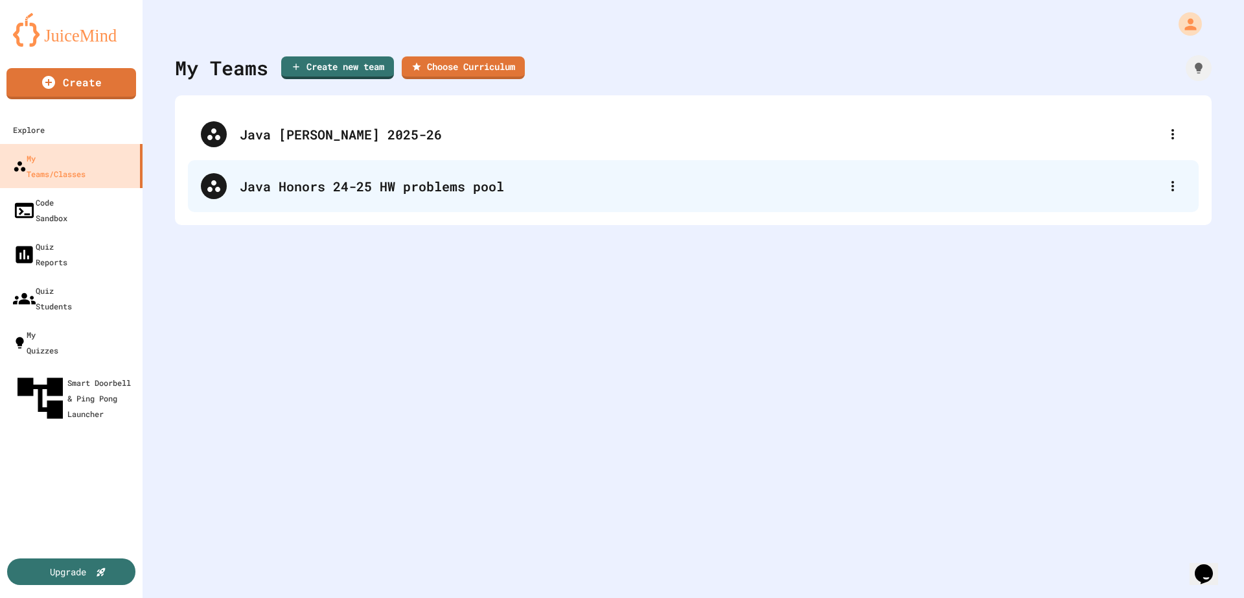
click at [353, 189] on div "Java Honors 24-25 HW problems pool" at bounding box center [700, 185] width 920 height 19
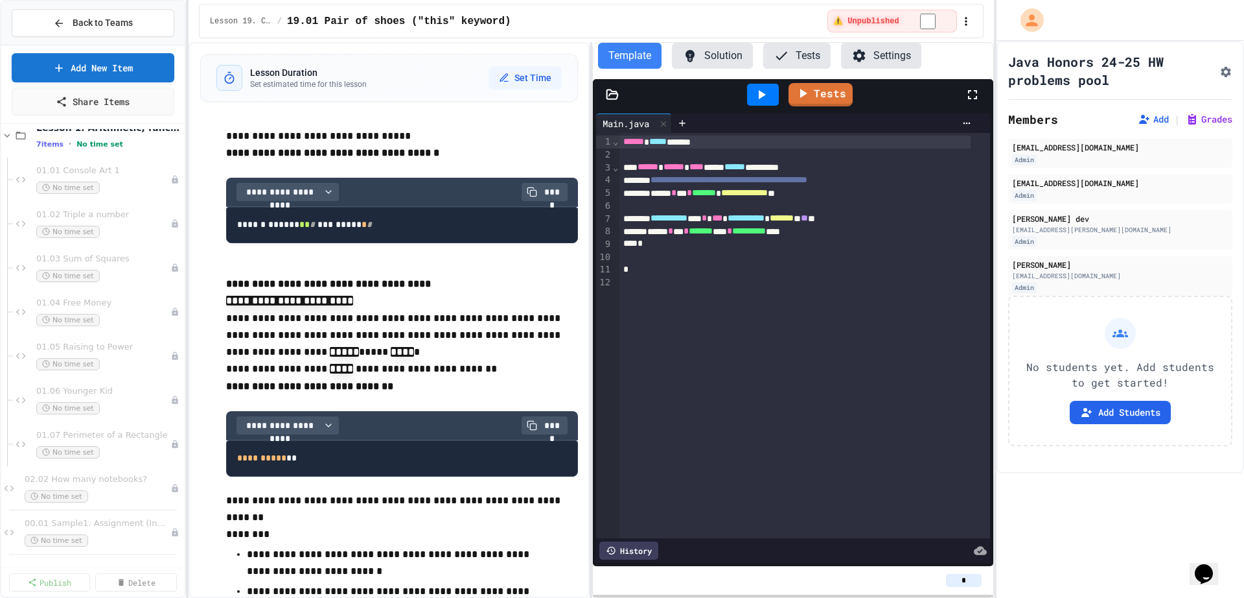
scroll to position [861, 0]
click at [12, 220] on icon at bounding box center [7, 223] width 12 height 12
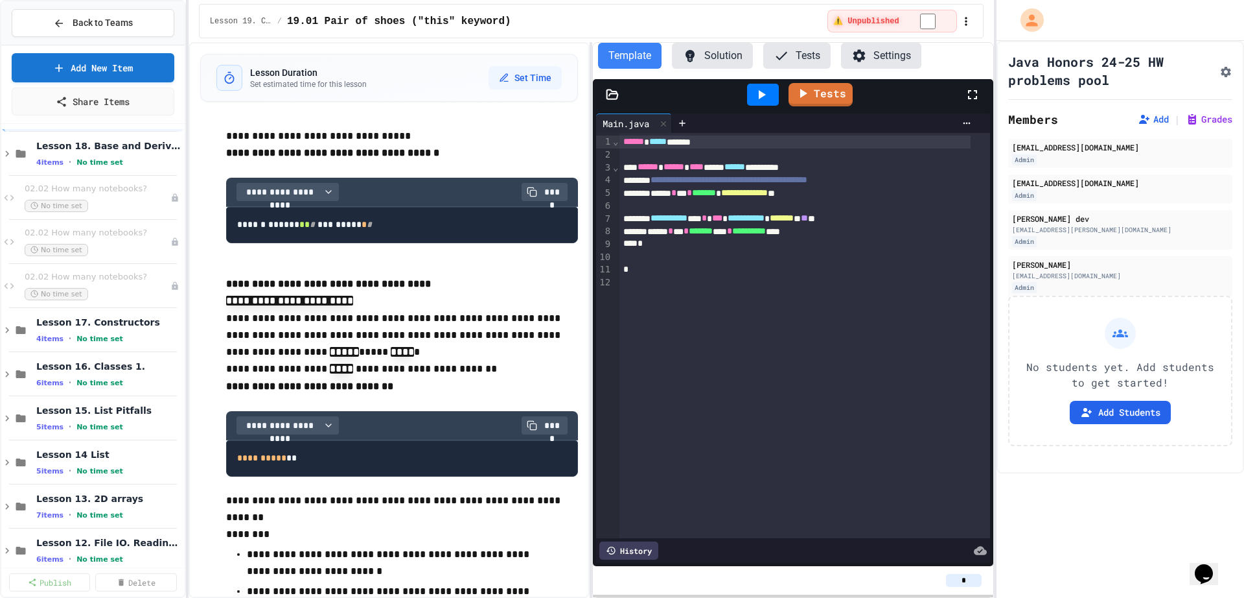
scroll to position [0, 0]
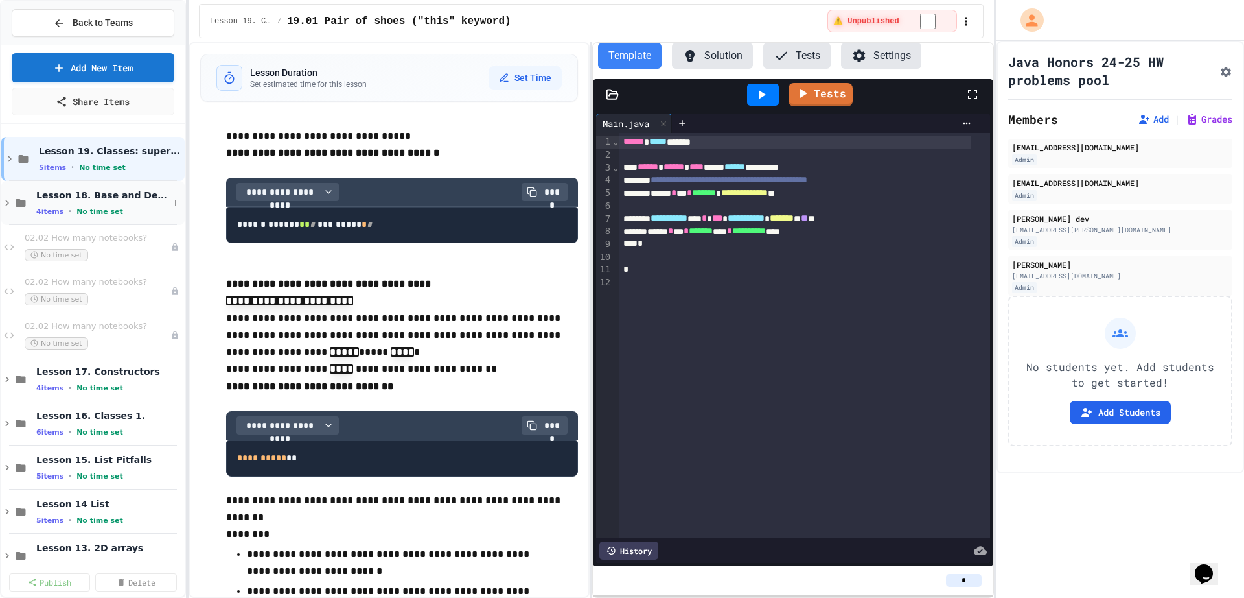
click at [2, 202] on icon at bounding box center [7, 203] width 12 height 12
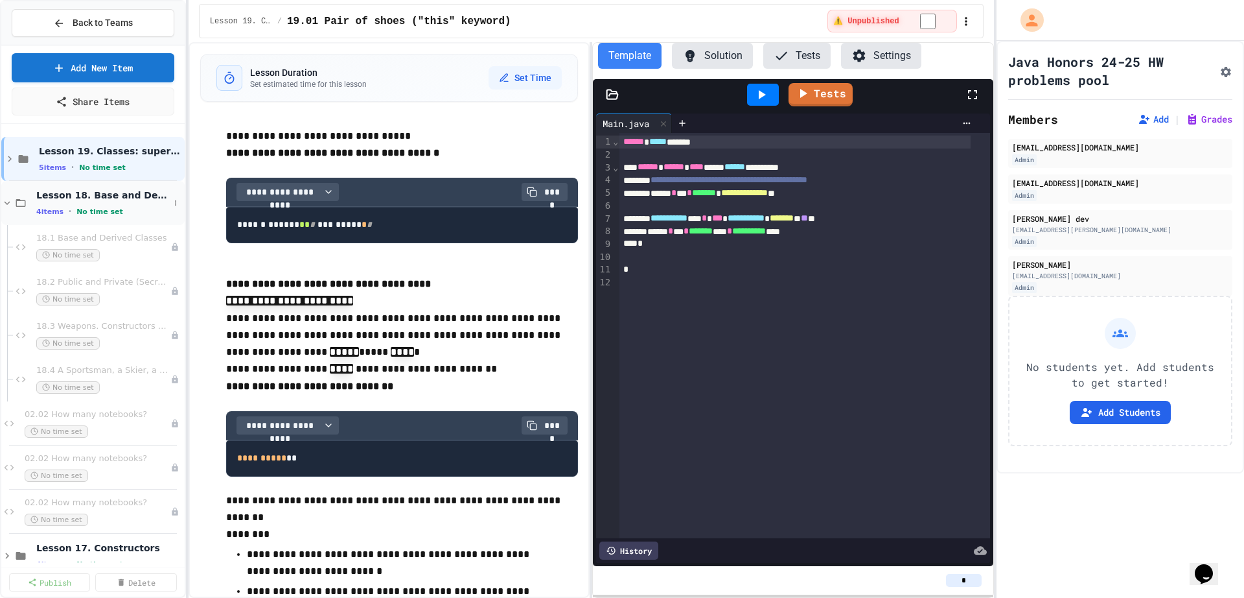
click at [6, 202] on icon at bounding box center [7, 203] width 12 height 12
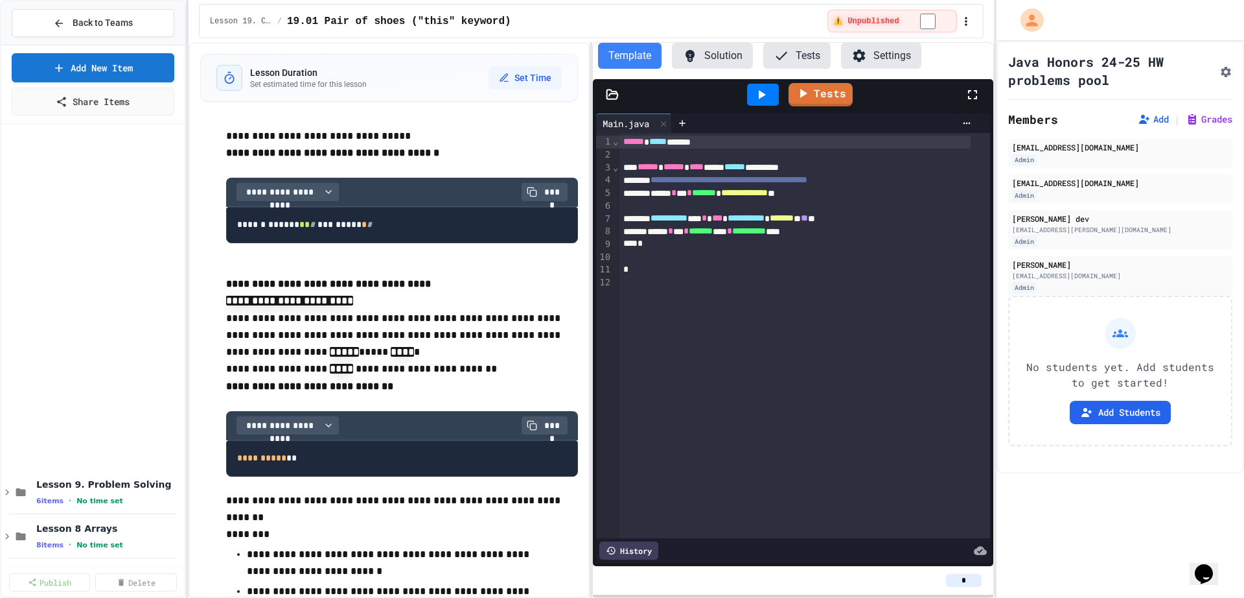
scroll to position [640, 0]
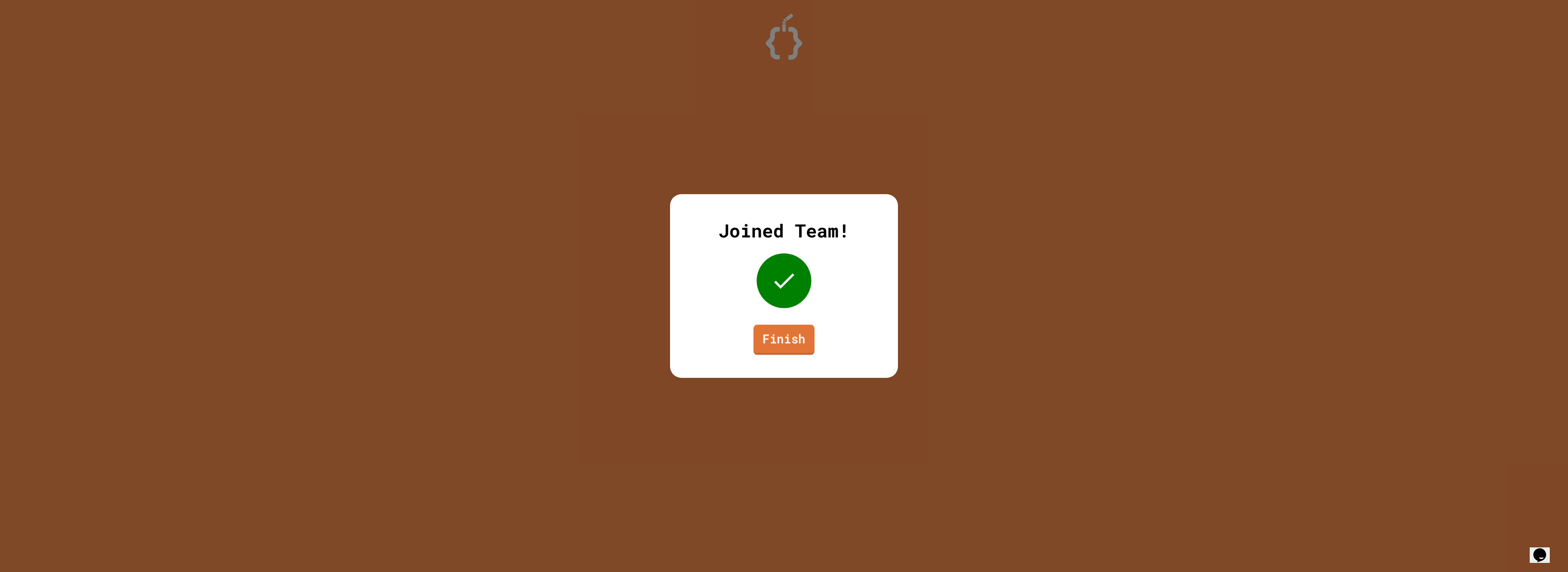
click at [786, 332] on link "Finish" at bounding box center [784, 339] width 61 height 30
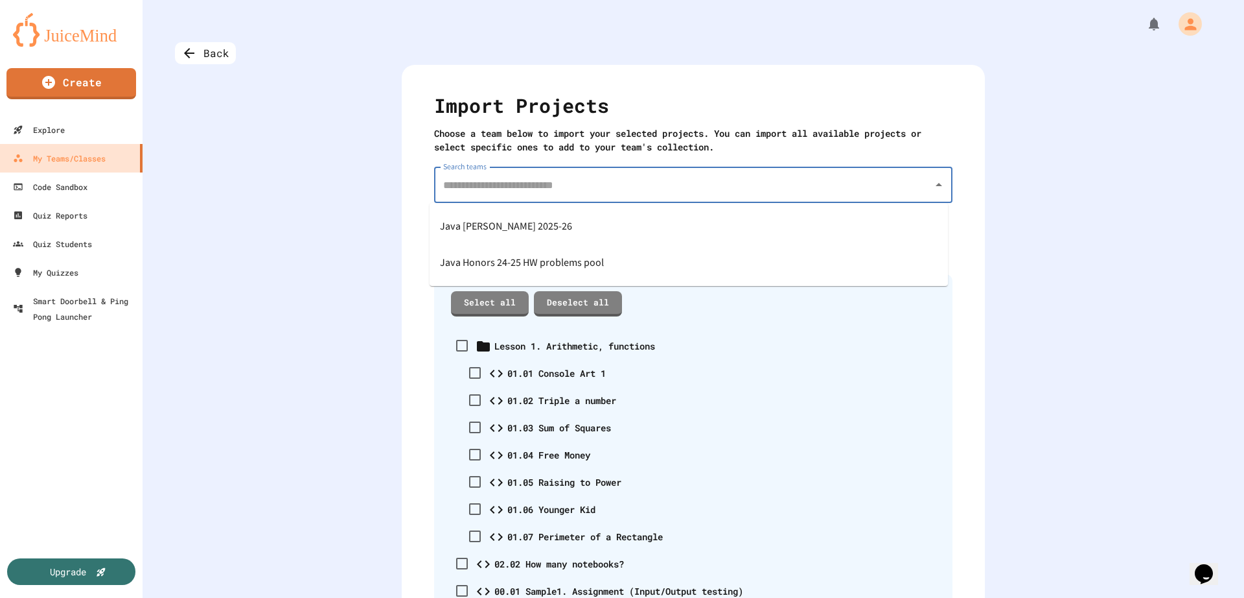
click at [721, 187] on input "Search teams" at bounding box center [683, 184] width 487 height 25
click at [599, 233] on div "Java [PERSON_NAME] 2025-26" at bounding box center [689, 226] width 518 height 36
type input "**********"
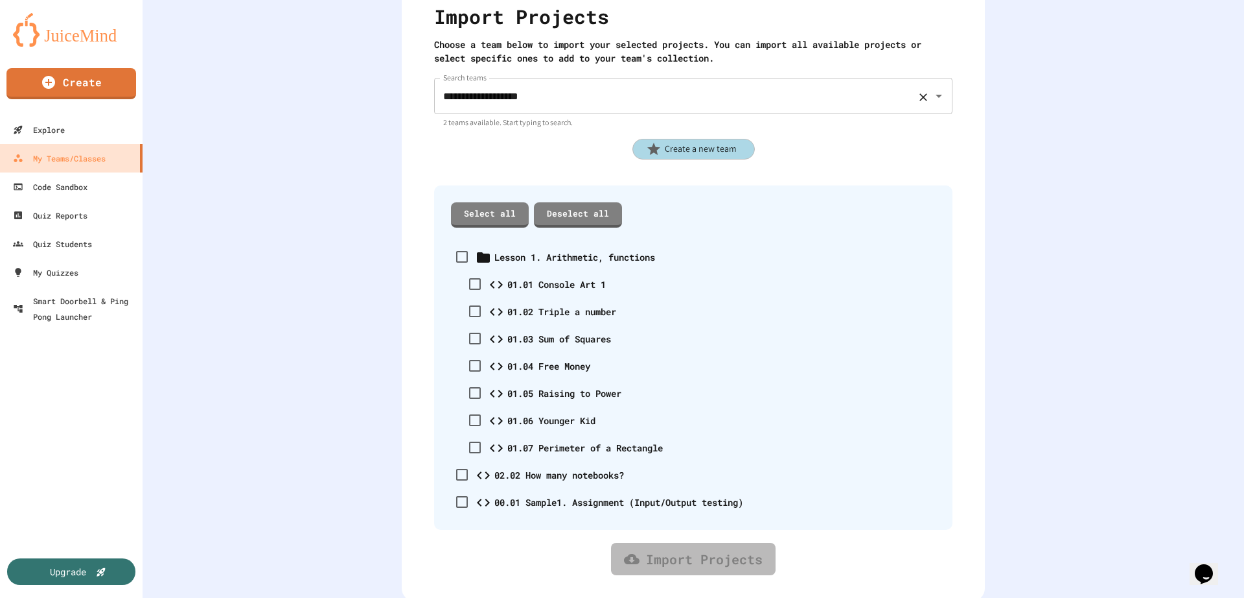
scroll to position [102, 0]
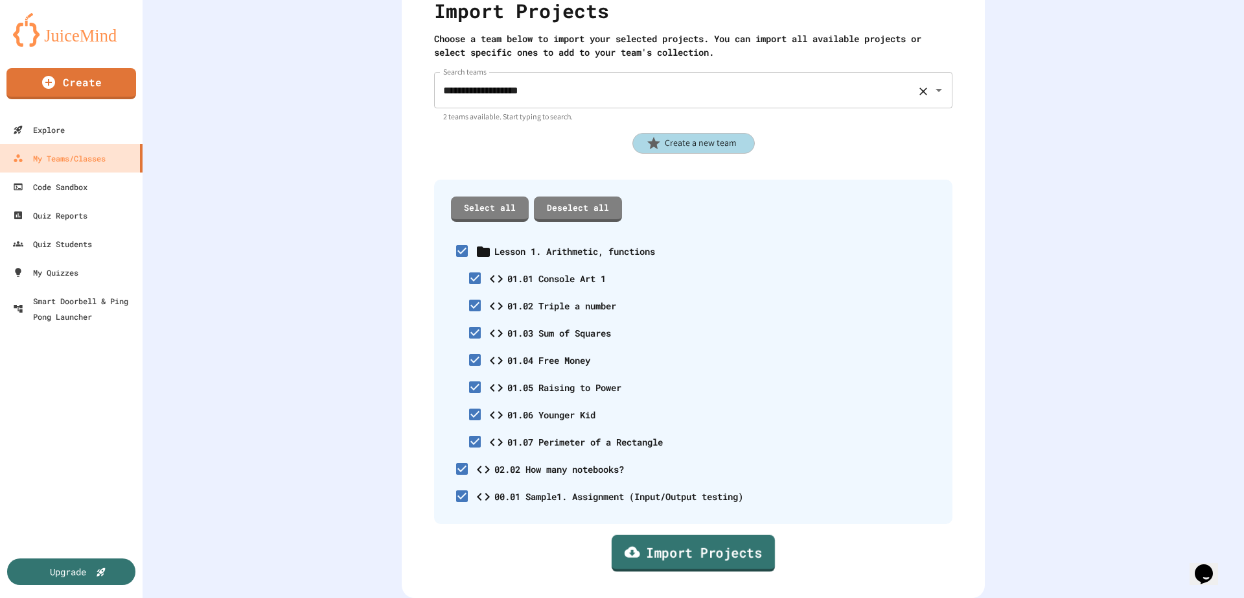
click at [653, 540] on link "Import Projects" at bounding box center [693, 553] width 163 height 37
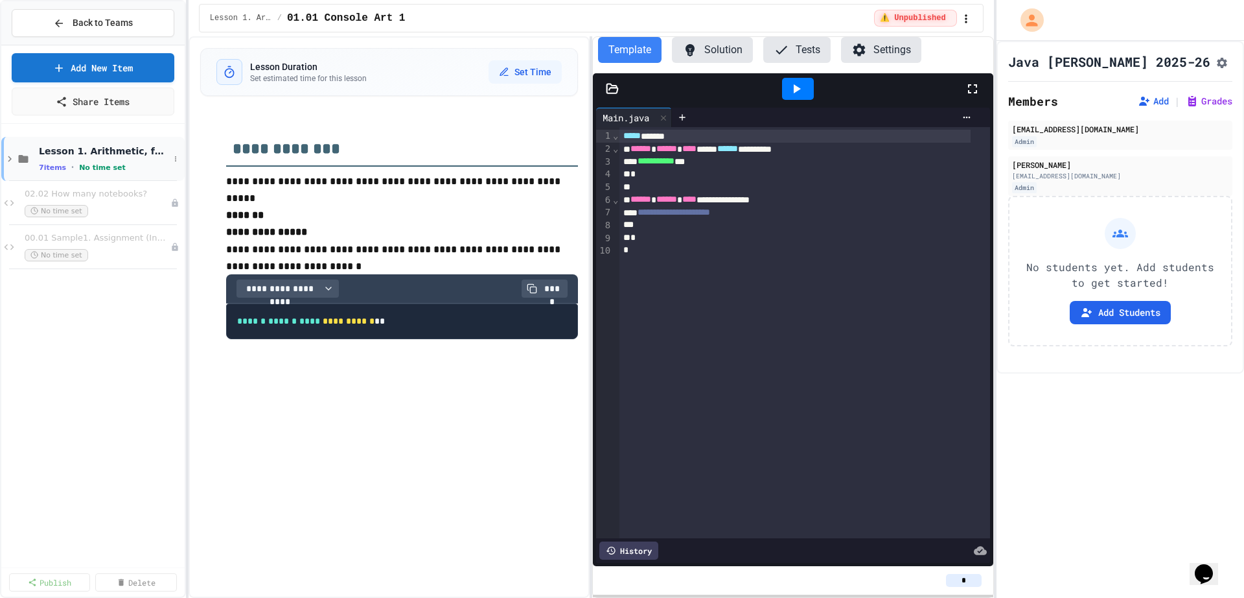
click at [6, 161] on icon at bounding box center [10, 159] width 12 height 12
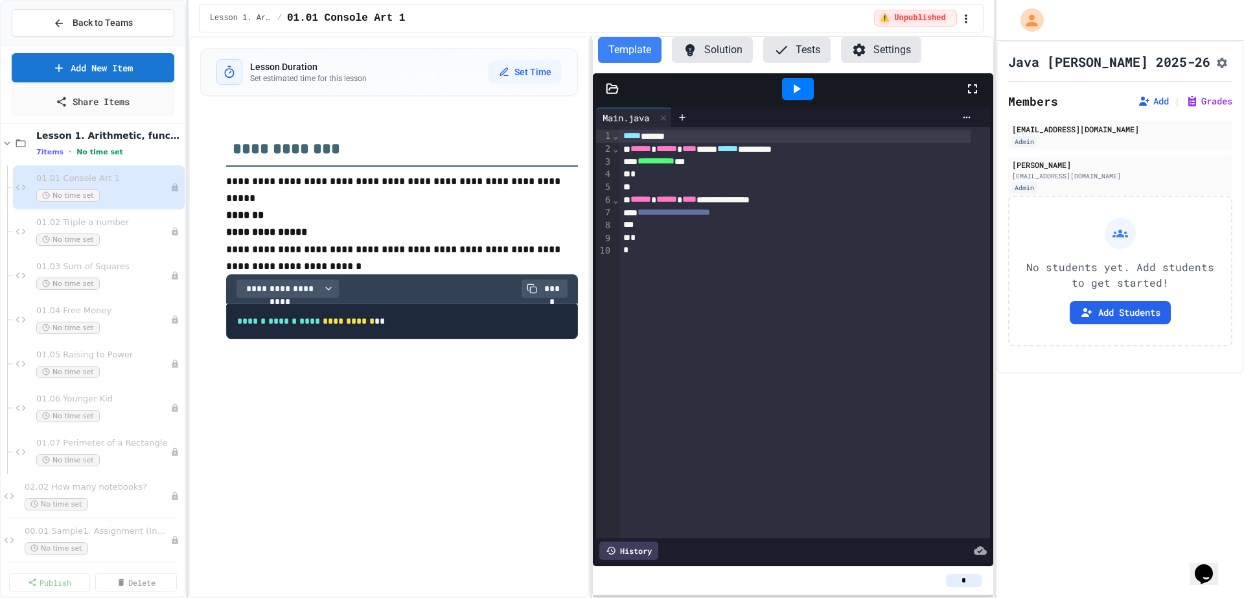
scroll to position [23, 0]
click at [10, 534] on icon at bounding box center [9, 532] width 16 height 12
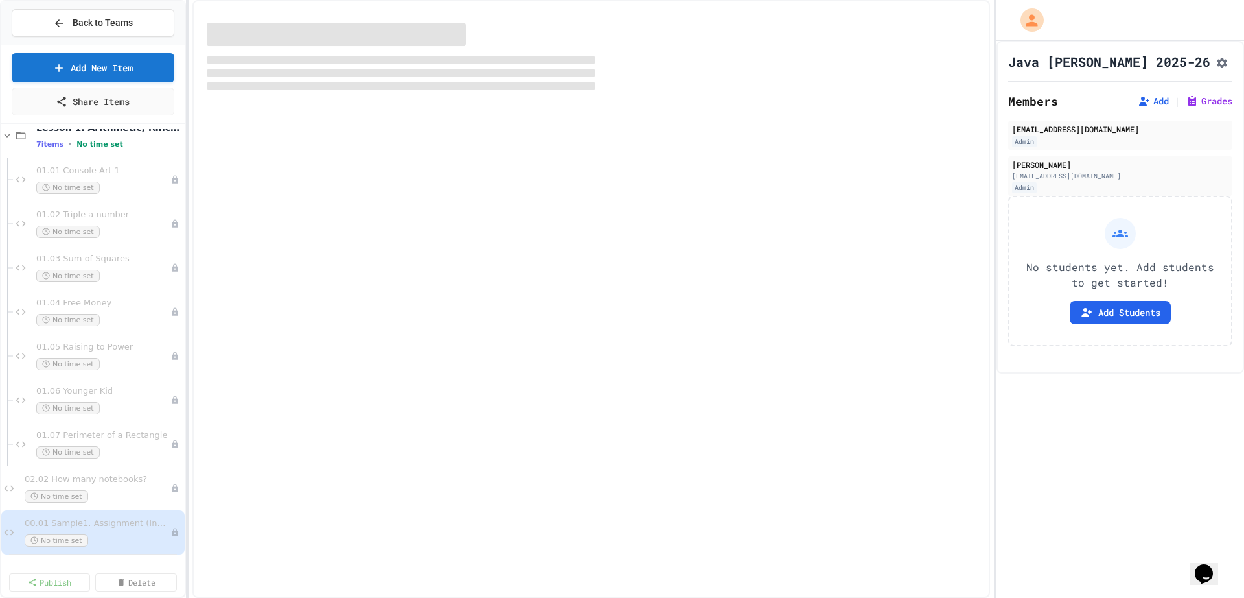
scroll to position [8, 0]
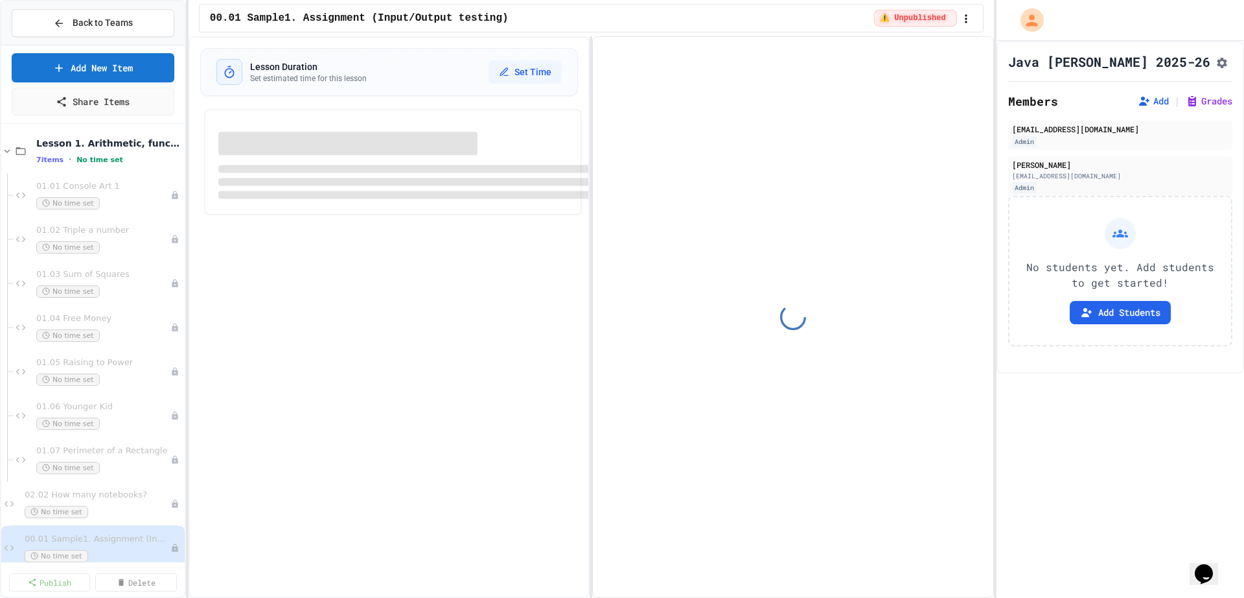
click at [12, 508] on icon at bounding box center [9, 504] width 16 height 12
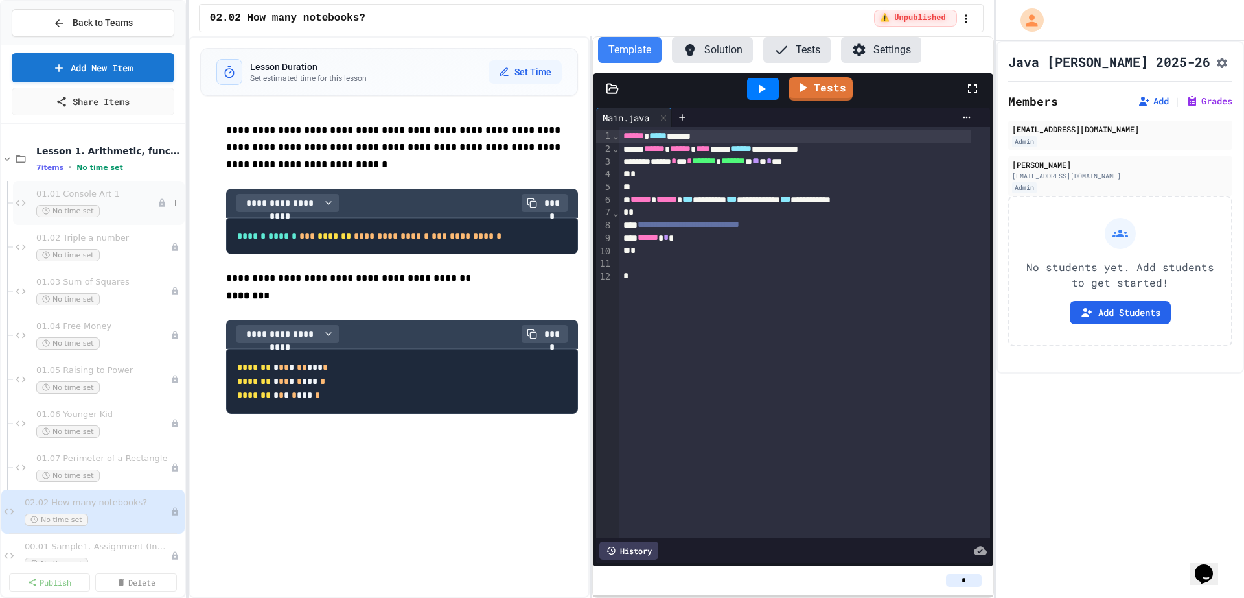
click at [21, 207] on icon at bounding box center [21, 203] width 16 height 12
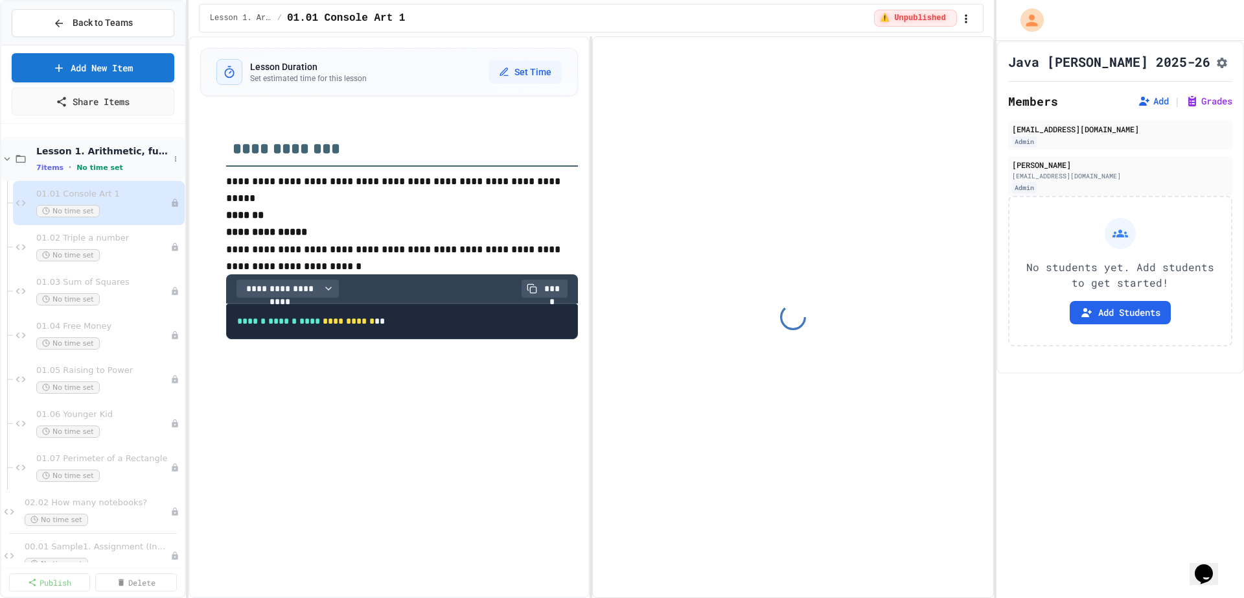
click at [4, 161] on icon at bounding box center [7, 159] width 12 height 12
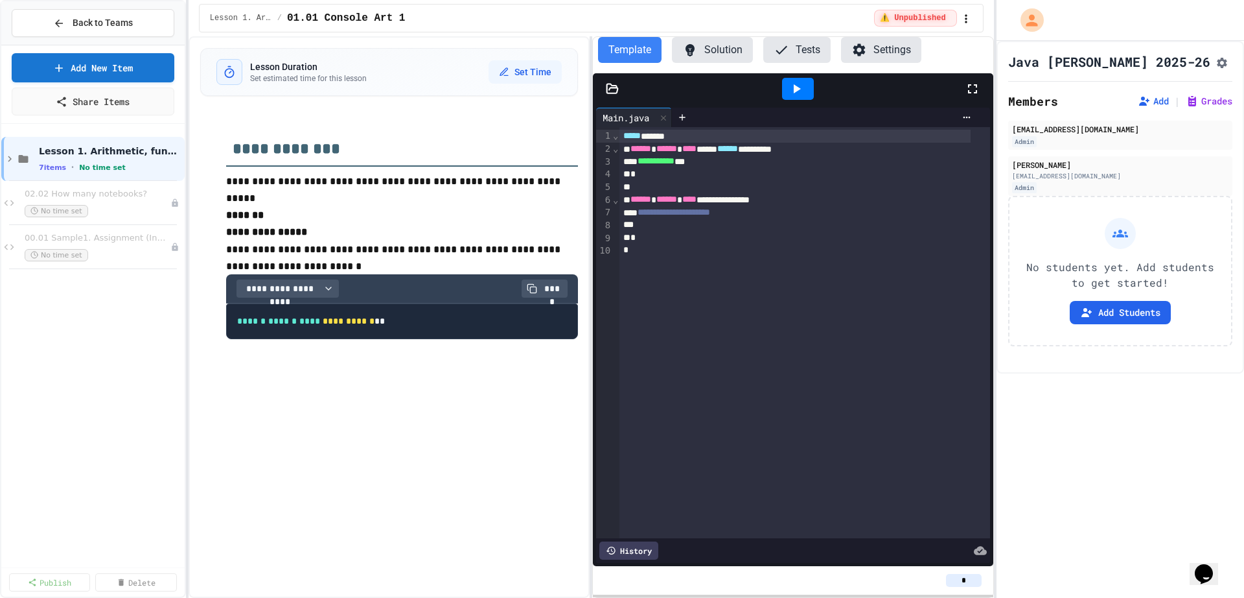
click at [63, 380] on div "Lesson 1. Arithmetic, functions 7 items • No time set 02.02 How many notebooks?…" at bounding box center [92, 345] width 183 height 433
click at [5, 198] on icon at bounding box center [9, 203] width 16 height 12
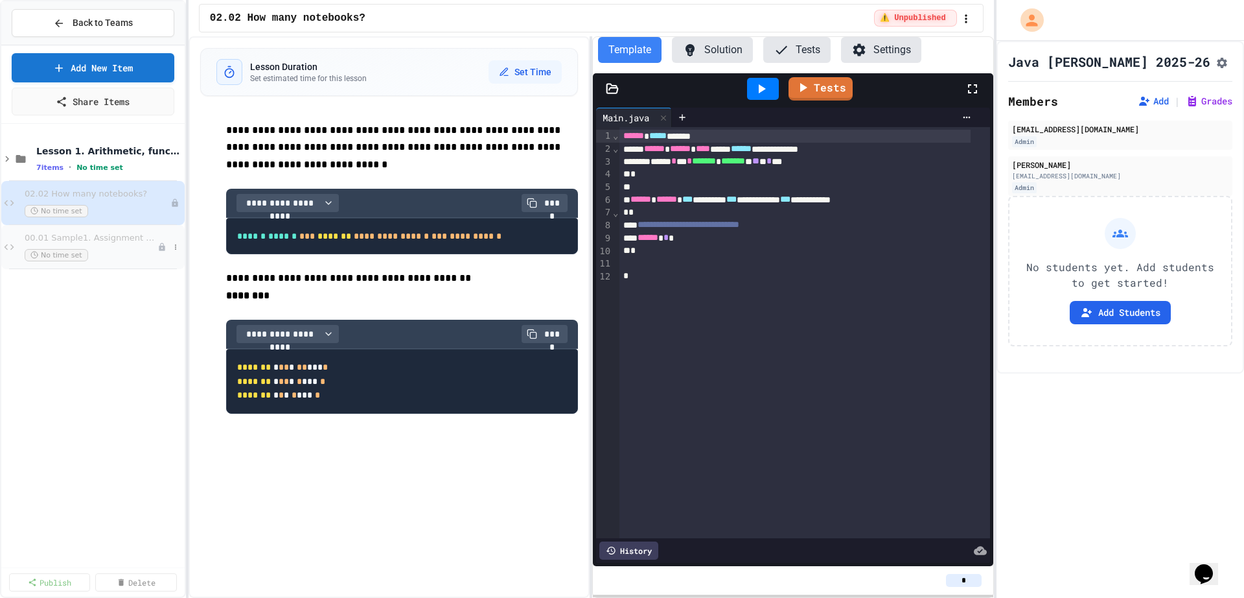
click at [9, 253] on div "00.01 Sample1. Assignment (Input/Output testing) No time set" at bounding box center [92, 247] width 183 height 44
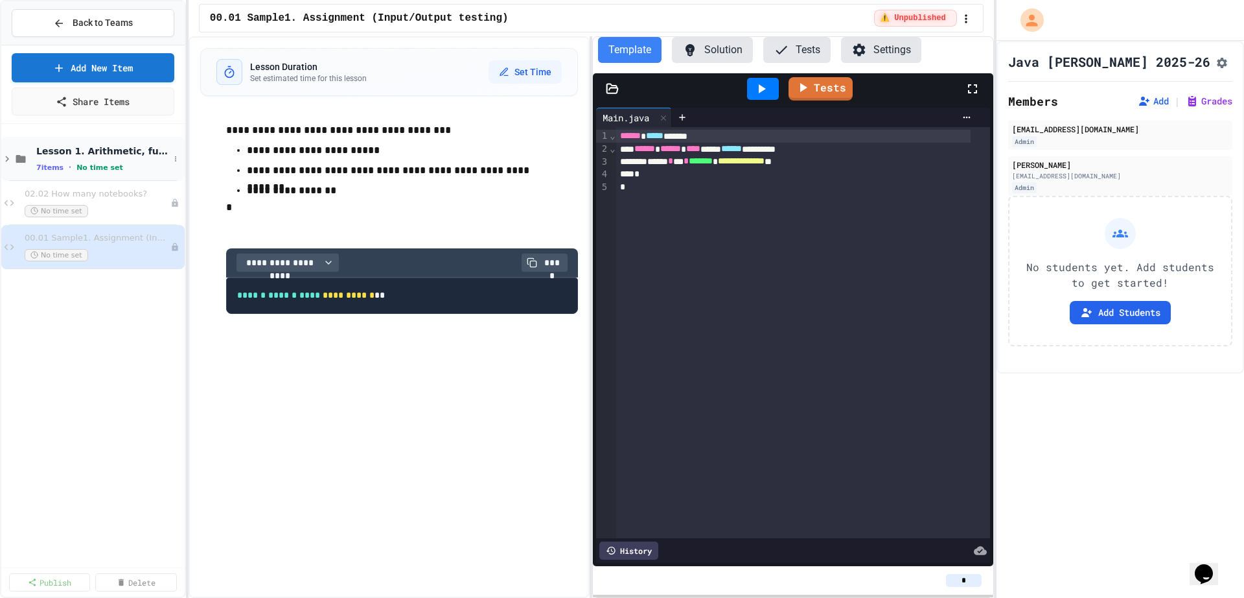
click at [12, 159] on icon at bounding box center [7, 159] width 12 height 12
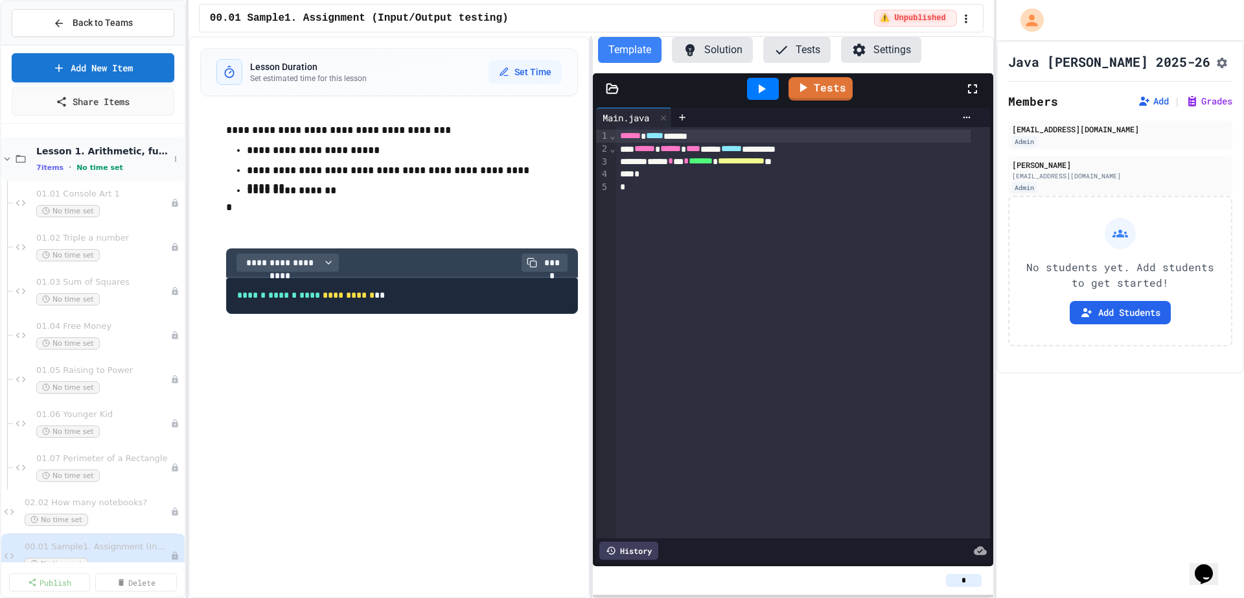
click at [11, 159] on icon at bounding box center [7, 159] width 12 height 12
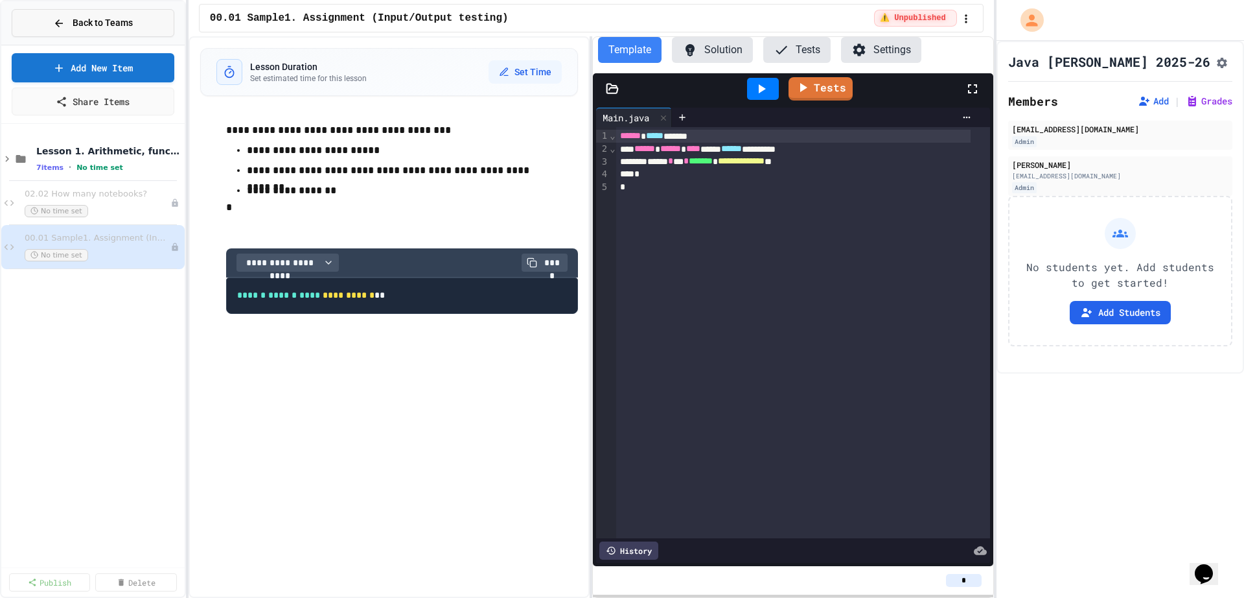
click at [54, 18] on icon at bounding box center [59, 23] width 12 height 12
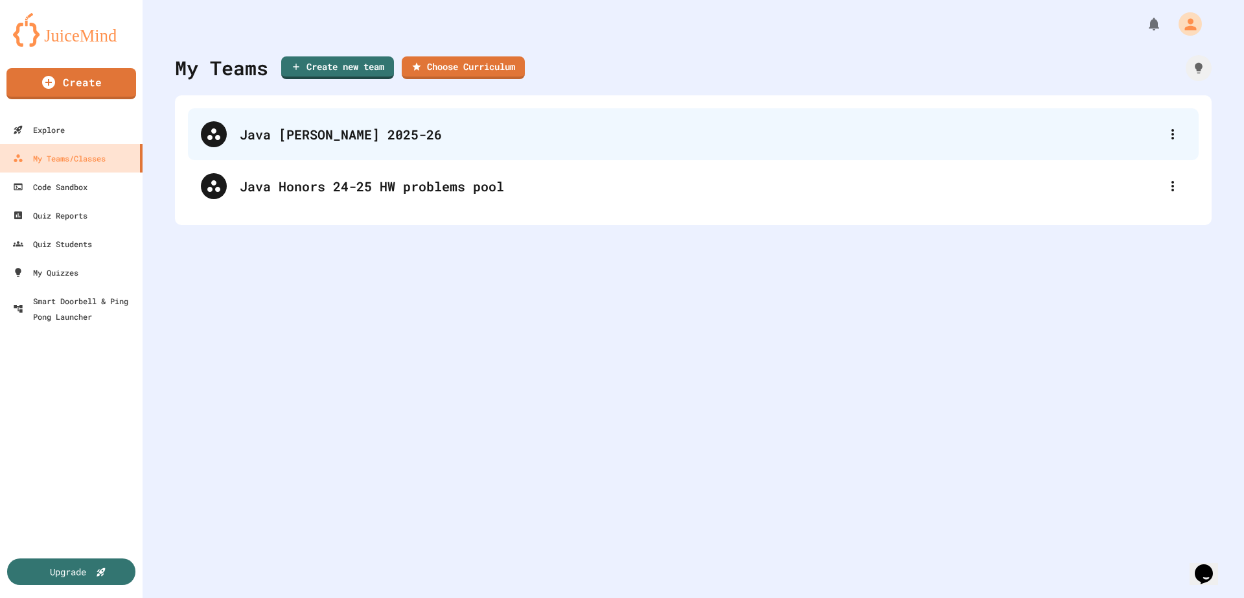
click at [445, 140] on div "Java [PERSON_NAME] 2025-26" at bounding box center [700, 133] width 920 height 19
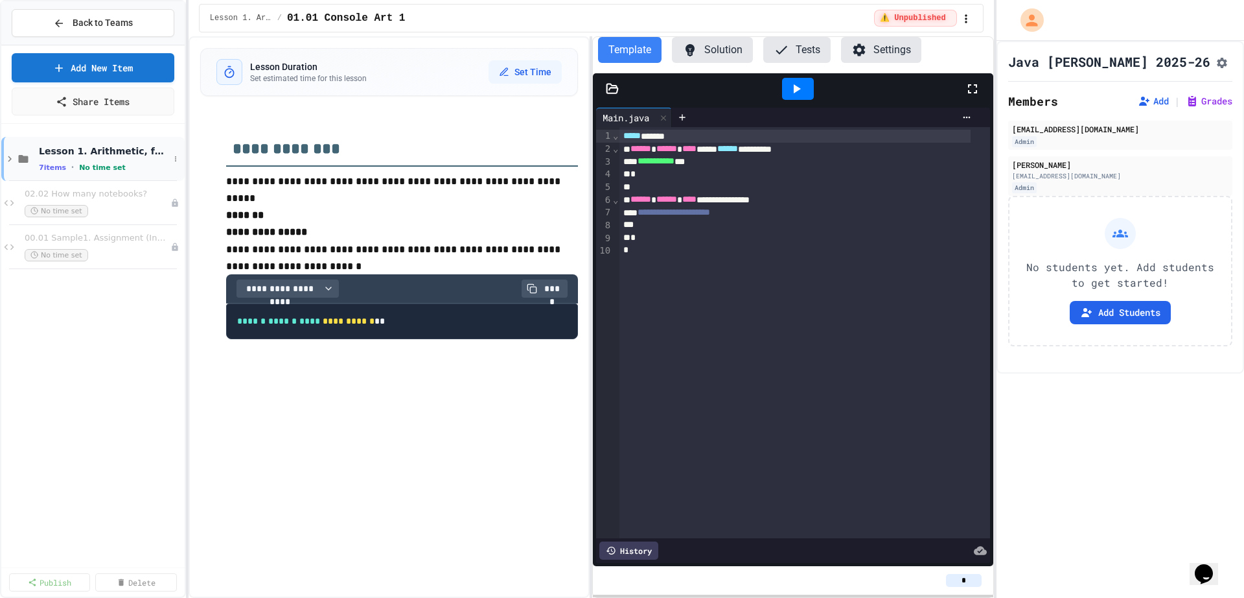
click at [6, 157] on icon at bounding box center [10, 159] width 12 height 12
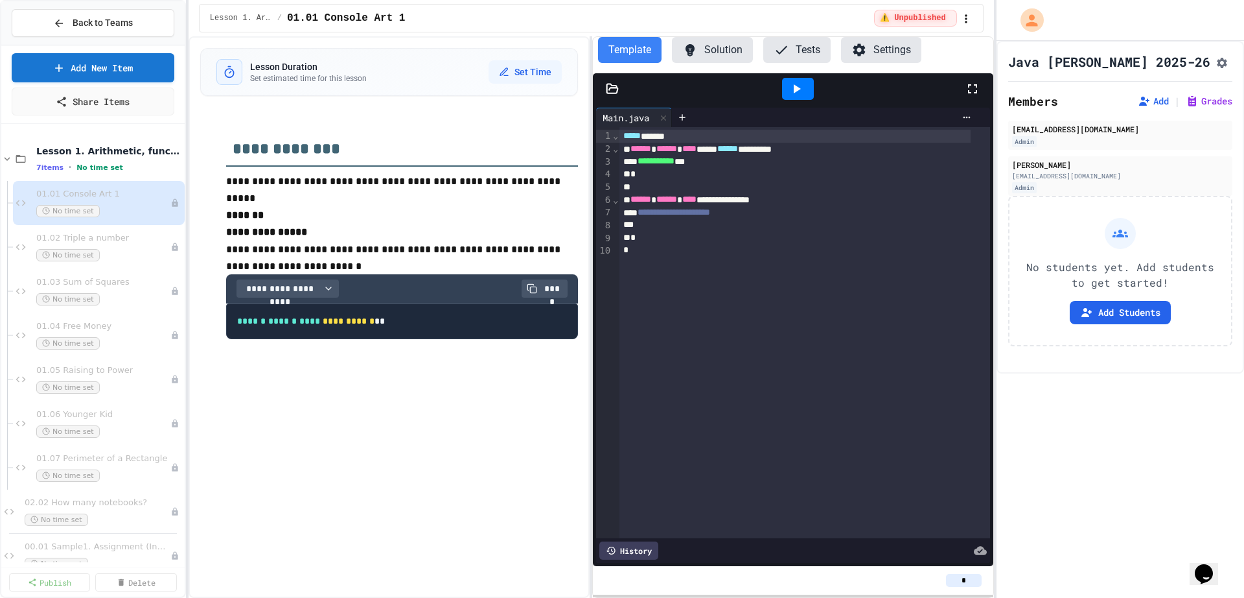
click at [353, 544] on div "**********" at bounding box center [389, 316] width 401 height 561
click at [77, 27] on span "Back to Teams" at bounding box center [103, 23] width 60 height 14
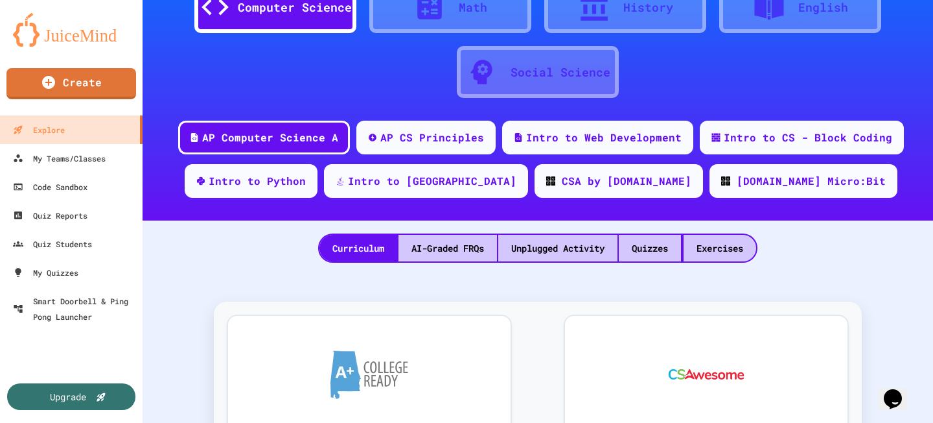
scroll to position [156, 0]
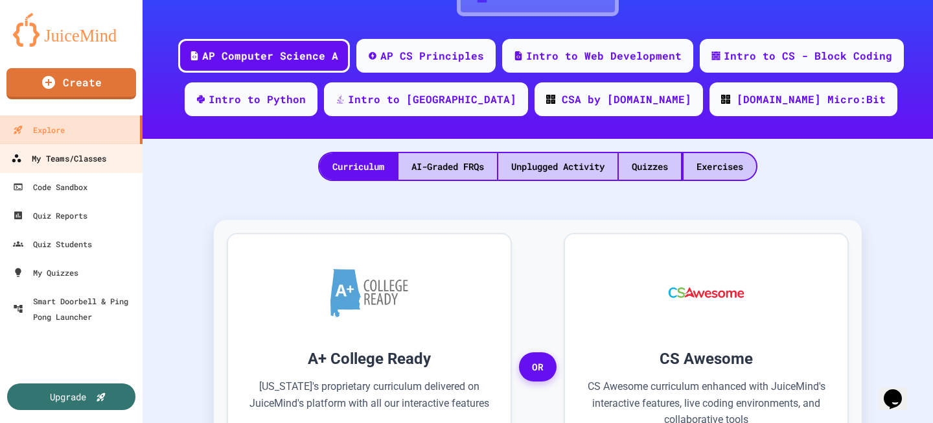
click at [72, 164] on div "My Teams/Classes" at bounding box center [58, 158] width 95 height 16
